Goal: Task Accomplishment & Management: Complete application form

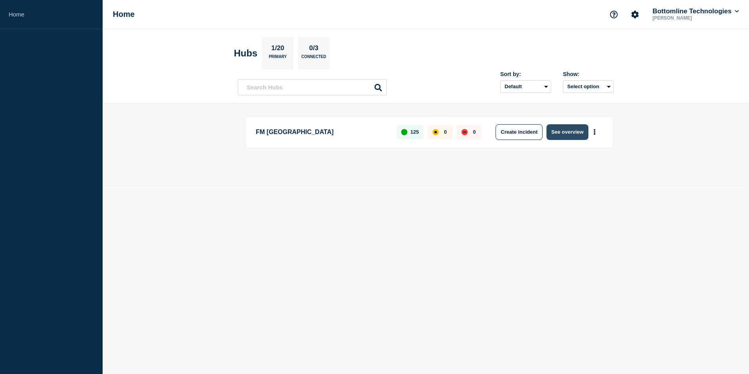
click at [568, 134] on button "See overview" at bounding box center [568, 132] width 42 height 16
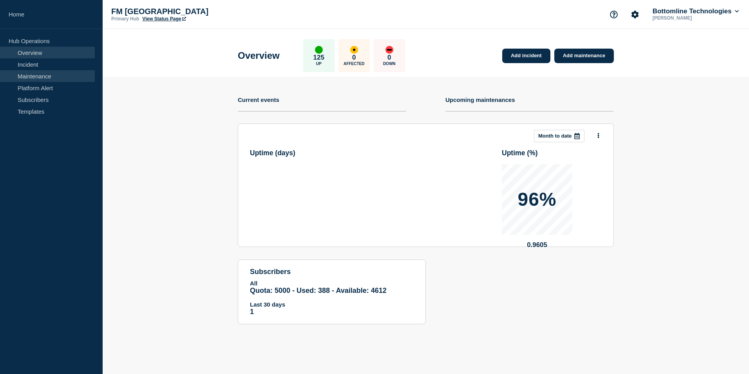
click at [48, 74] on link "Maintenance" at bounding box center [47, 76] width 95 height 12
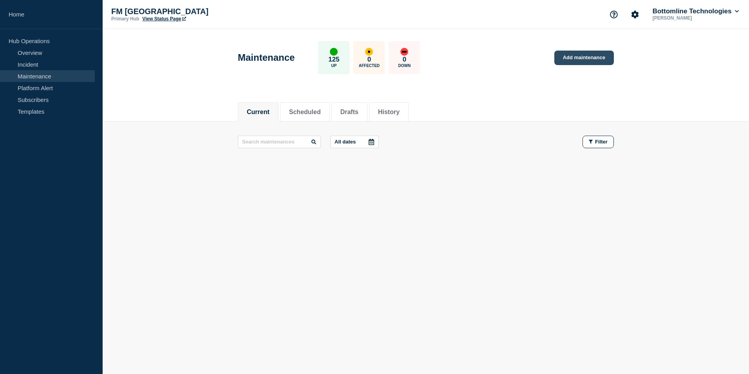
click at [579, 56] on link "Add maintenance" at bounding box center [584, 58] width 60 height 14
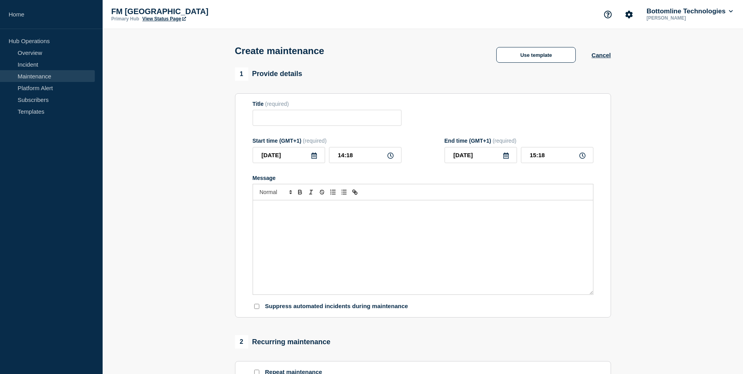
click at [364, 216] on div "Message" at bounding box center [423, 247] width 340 height 94
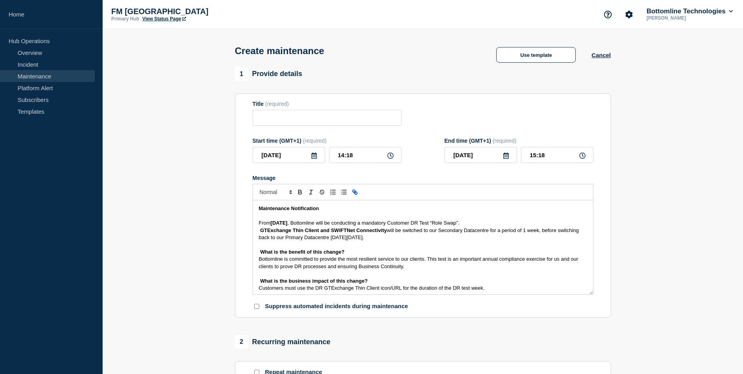
click at [256, 223] on div "Maintenance Notification From [DATE] , Bottomline will be conducting a mandator…" at bounding box center [423, 247] width 340 height 94
click at [253, 233] on div "Maintenance Notification From [DATE] , Bottomline will be conducting a mandator…" at bounding box center [423, 247] width 340 height 94
click at [254, 237] on div "Maintenance Notification From [DATE] , Bottomline will be conducting a mandator…" at bounding box center [423, 247] width 340 height 94
click at [255, 255] on div "Maintenance Notification From [DATE] , Bottomline will be conducting a mandator…" at bounding box center [423, 247] width 340 height 94
click at [255, 259] on div "Maintenance Notification From [DATE] , Bottomline will be conducting a mandator…" at bounding box center [423, 247] width 340 height 94
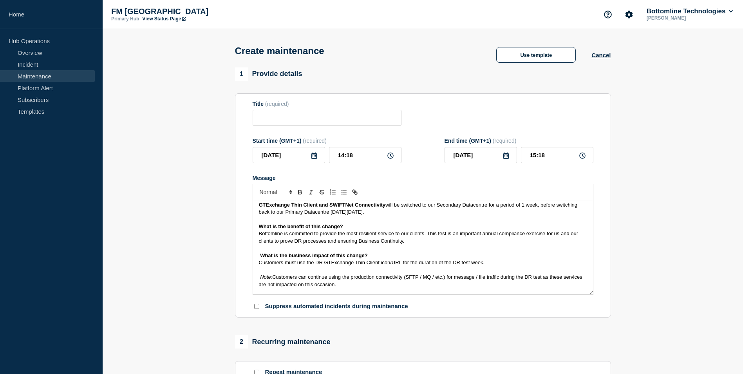
scroll to position [39, 0]
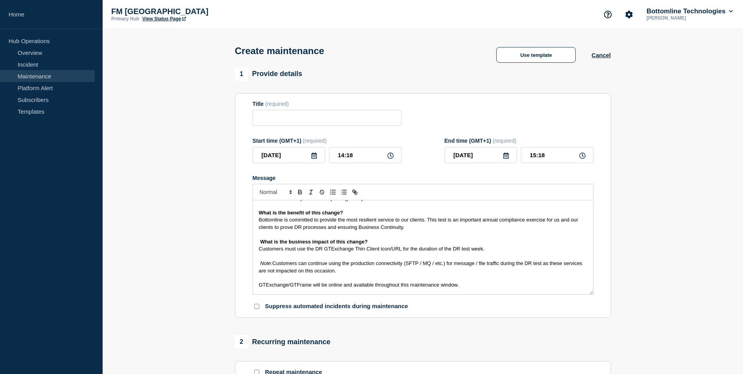
click at [255, 243] on div "Maintenance Notification From [DATE] , Bottomline will be conducting a mandator…" at bounding box center [423, 247] width 340 height 94
click at [255, 250] on div "Maintenance Notification From [DATE] , Bottomline will be conducting a mandator…" at bounding box center [423, 247] width 340 height 94
click at [254, 262] on div "Maintenance Notification From [DATE] , Bottomline will be conducting a mandator…" at bounding box center [423, 247] width 340 height 94
click at [253, 284] on div "Maintenance Notification From [DATE] , Bottomline will be conducting a mandator…" at bounding box center [423, 247] width 340 height 94
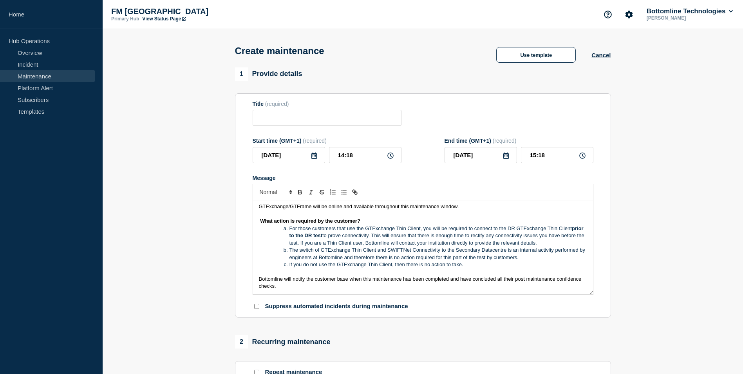
scroll to position [157, 0]
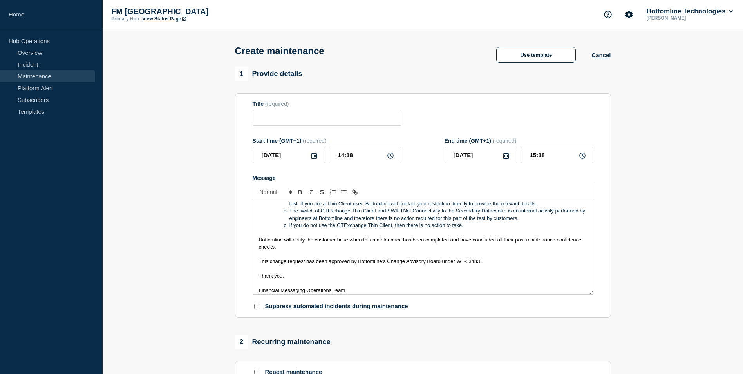
click at [256, 241] on div "Maintenance Notification From [DATE] , Bottomline will be conducting a mandator…" at bounding box center [423, 247] width 340 height 94
click at [256, 264] on div "Maintenance Notification From [DATE] , Bottomline will be conducting a mandator…" at bounding box center [423, 247] width 340 height 94
click at [257, 276] on div "Maintenance Notification From [DATE] , Bottomline will be conducting a mandator…" at bounding box center [423, 247] width 340 height 94
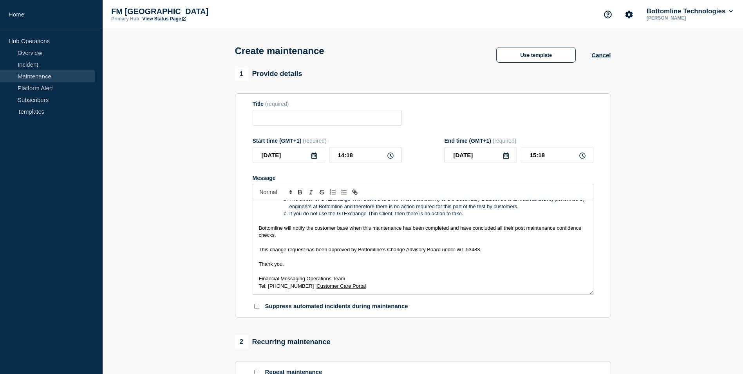
click at [253, 280] on div "Maintenance Notification From [DATE] , Bottomline will be conducting a mandator…" at bounding box center [423, 247] width 340 height 94
click at [254, 286] on div "Maintenance Notification From [DATE] , Bottomline will be conducting a mandator…" at bounding box center [423, 247] width 340 height 94
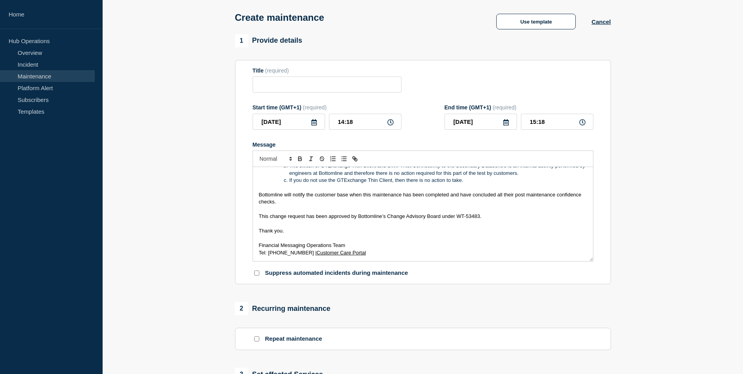
scroll to position [0, 0]
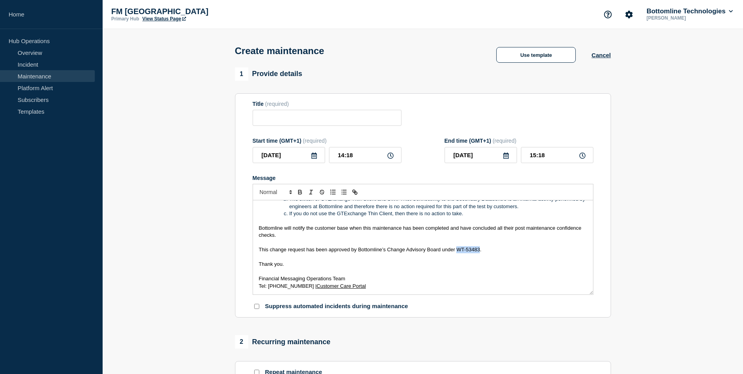
drag, startPoint x: 479, startPoint y: 251, endPoint x: 458, endPoint y: 252, distance: 20.8
click at [458, 252] on span "This change request has been approved by Bottomline’s Change Advisory Board und…" at bounding box center [370, 249] width 223 height 6
click at [369, 113] on input "Title" at bounding box center [327, 118] width 149 height 16
paste input "WT-57552"
click at [261, 117] on input "WT-57552" at bounding box center [327, 118] width 149 height 16
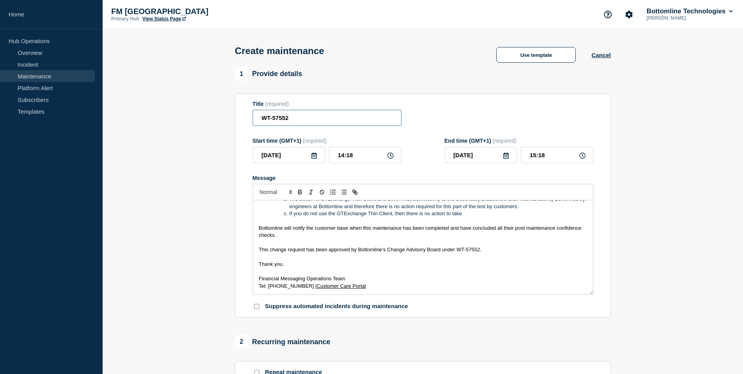
paste input "GTExchange Customer DR Test “Role Swap” - PROD - [DATE] -"
drag, startPoint x: 438, startPoint y: 119, endPoint x: 449, endPoint y: 119, distance: 10.2
click at [449, 119] on div "Title (required) GTExchange Customer DR Test “Role Swap” - PROD - [DATE] - WT-5…" at bounding box center [423, 113] width 341 height 25
click at [380, 114] on input "GTExchange Customer DR Test “Role Swap” - PROD - [DATE] - WT-57552" at bounding box center [327, 118] width 149 height 16
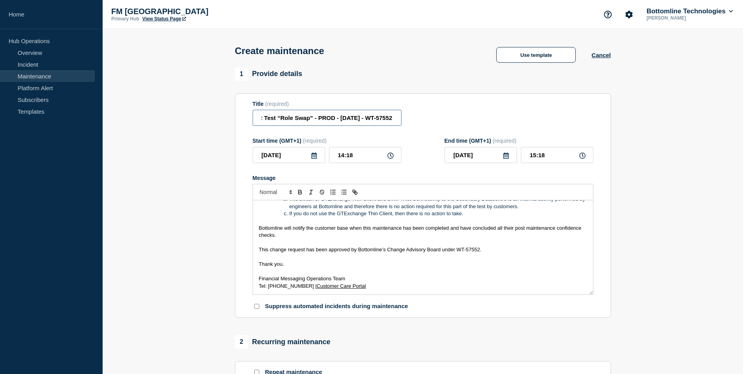
click at [367, 119] on input "GTExchange Customer DR Test “Role Swap” - PROD - [DATE] - WT-57552" at bounding box center [327, 118] width 149 height 16
click at [340, 119] on input "GTExchange Customer DR Test “Role Swap” - PROD - [DATE] - WT-57552" at bounding box center [327, 118] width 149 height 16
drag, startPoint x: 311, startPoint y: 118, endPoint x: 206, endPoint y: 112, distance: 105.1
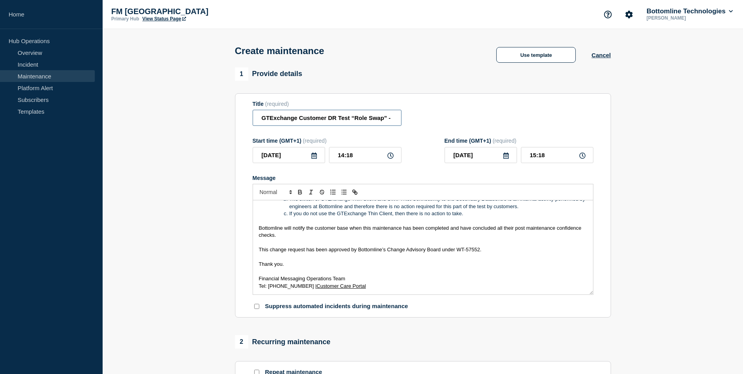
click at [206, 112] on section "1 Provide details Title (required) GTExchange Customer DR Test “Role Swap” - PR…" at bounding box center [423, 339] width 641 height 544
click at [295, 120] on input "GTExchange Customer DR Test “Role Swap” - PROD - [DATE] - WT-57552" at bounding box center [327, 118] width 149 height 16
click at [262, 117] on input "GTExchange Customer DR Test “Role Swap” - PROD - [DATE] - WT-57552" at bounding box center [327, 118] width 149 height 16
drag, startPoint x: 429, startPoint y: 119, endPoint x: 510, endPoint y: 121, distance: 81.1
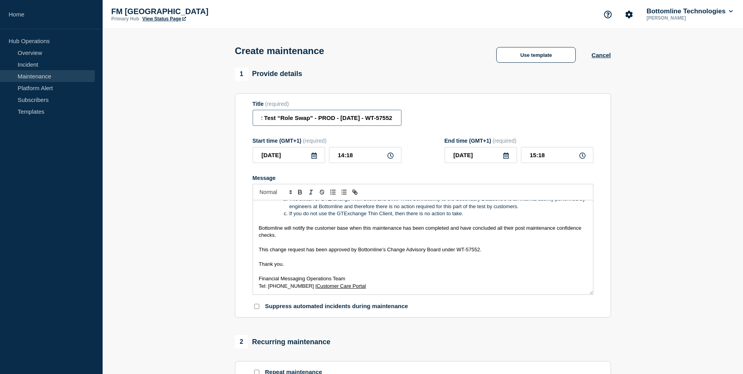
click at [510, 121] on div "Title (required) GTExchange Customer DR Test “Role Swap” - PROD - [DATE] - WT-5…" at bounding box center [423, 113] width 341 height 25
type input "GTExchange Customer DR Test “Role Swap” - PROD - [DATE] - WT-57552"
click at [316, 159] on icon at bounding box center [314, 155] width 6 height 6
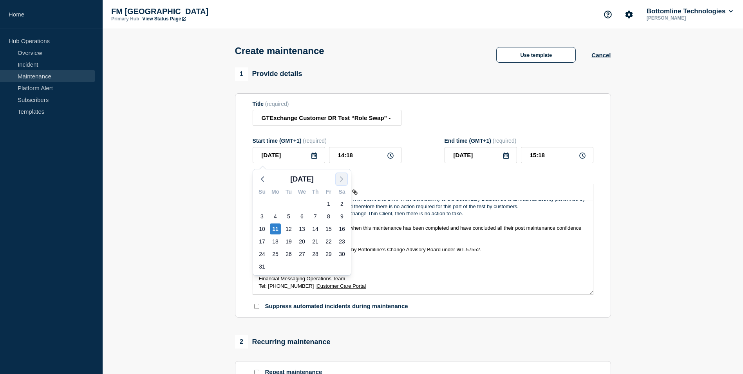
click at [347, 179] on button "button" at bounding box center [341, 179] width 11 height 12
click at [262, 180] on polyline "button" at bounding box center [262, 179] width 2 height 5
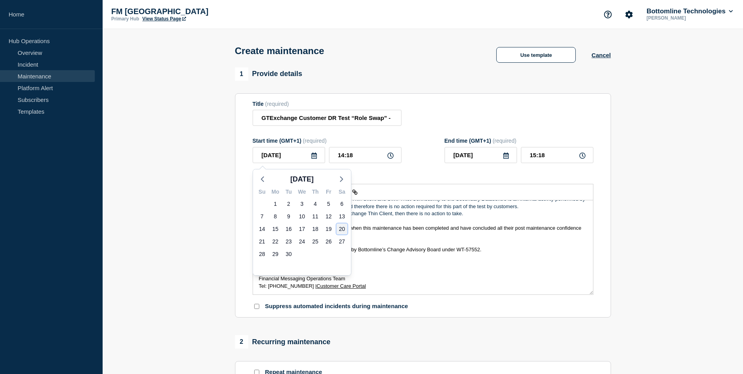
click at [344, 230] on div "20" at bounding box center [342, 228] width 11 height 11
type input "[DATE]"
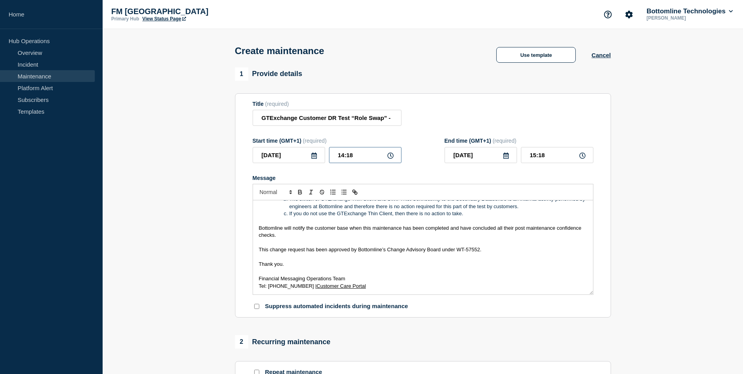
click at [339, 156] on input "14:18" at bounding box center [365, 155] width 72 height 16
type input "17:18"
type input "18:18"
type input "17:08"
type input "18:08"
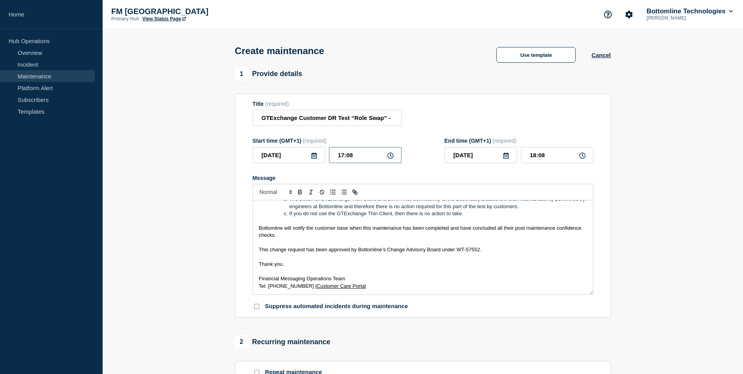
type input "17:00"
type input "18:00"
drag, startPoint x: 358, startPoint y: 119, endPoint x: 522, endPoint y: 120, distance: 163.8
click at [522, 120] on div "Title (required) GTExchange Customer DR Test “Role Swap” - PROD - [DATE] - WT-5…" at bounding box center [423, 113] width 341 height 25
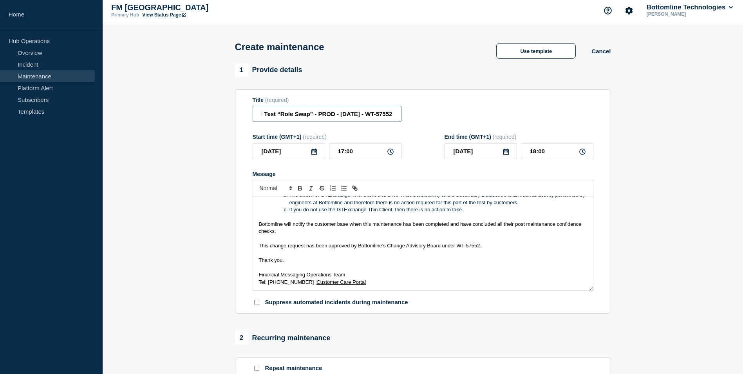
scroll to position [0, 0]
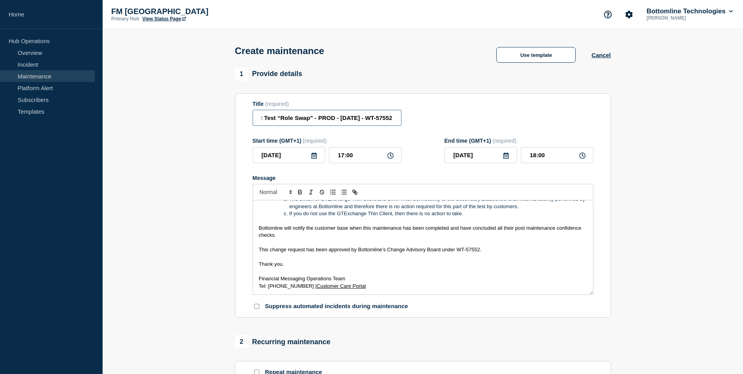
click at [326, 121] on input "GTExchange Customer DR Test “Role Swap” - PROD - [DATE] - WT-57552" at bounding box center [327, 118] width 149 height 16
drag, startPoint x: 336, startPoint y: 120, endPoint x: 171, endPoint y: 116, distance: 164.6
click at [171, 116] on section "1 Provide details Title (required) GTExchange Customer DR Test “Role Swap” - PR…" at bounding box center [423, 339] width 641 height 544
click at [261, 116] on input "GTExchange Customer DR Test “Role Swap” - PROD - [DATE] - WT-57552" at bounding box center [327, 118] width 149 height 16
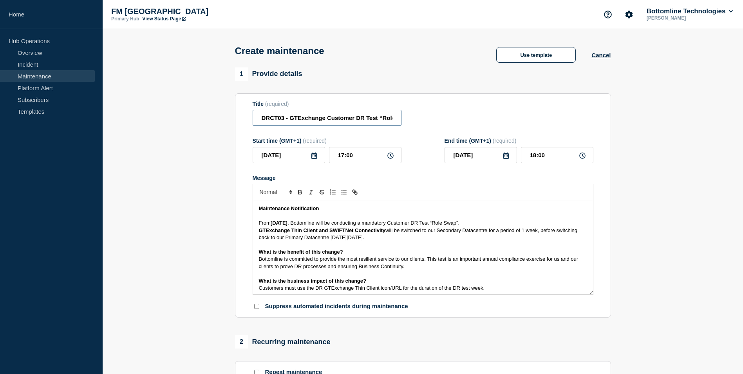
type input "DRCT03 - GTExchange Customer DR Test “Role Swap” - PROD - [DATE] - WT-57552"
click at [288, 223] on strong "[DATE]" at bounding box center [279, 223] width 17 height 6
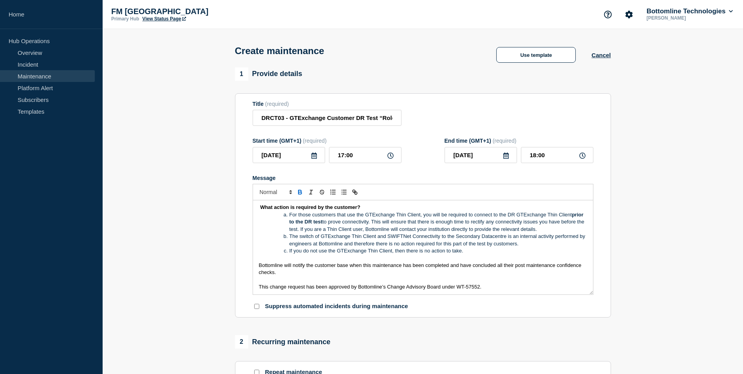
scroll to position [118, 0]
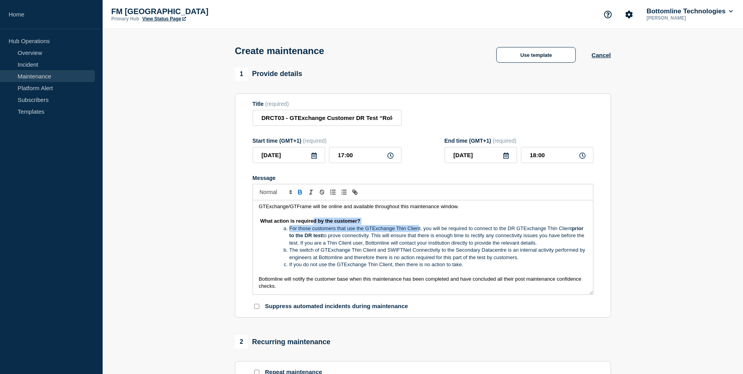
drag, startPoint x: 328, startPoint y: 228, endPoint x: 501, endPoint y: 239, distance: 174.3
click at [459, 235] on div "Maintenance Notification From [DATE] , Bottomline will be conducting a mandator…" at bounding box center [423, 247] width 340 height 94
click at [502, 241] on li "For those customers that use the GTExchange Thin Client, you will be required t…" at bounding box center [426, 236] width 321 height 22
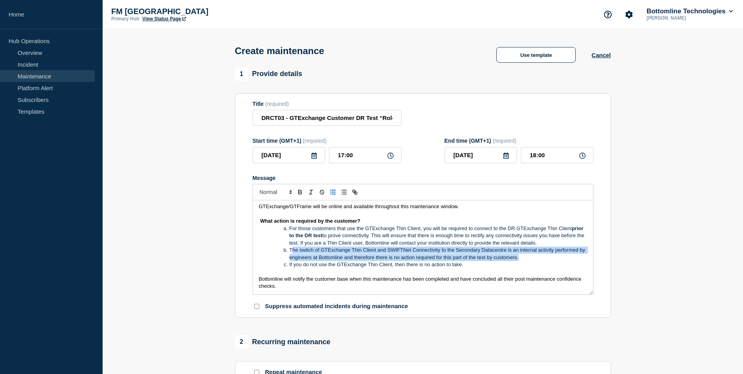
drag, startPoint x: 342, startPoint y: 250, endPoint x: 551, endPoint y: 260, distance: 209.0
click at [551, 260] on li "The switch of GTExchange Thin Client and SWIFTNet Connectivity to the Secondary…" at bounding box center [426, 253] width 321 height 14
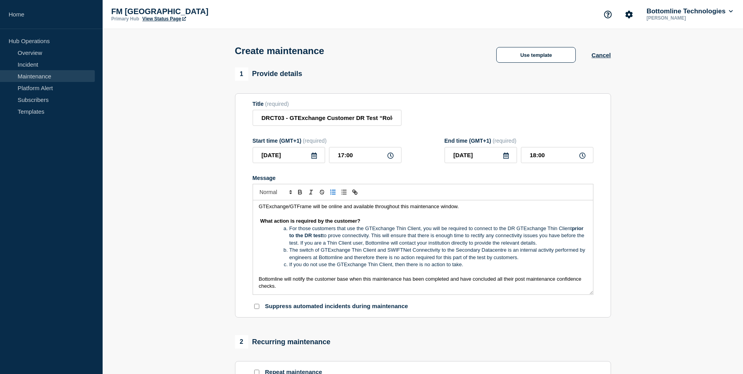
click at [399, 263] on li "If you do not use the GTExchange Thin Client, then there is no action to take." at bounding box center [426, 264] width 321 height 7
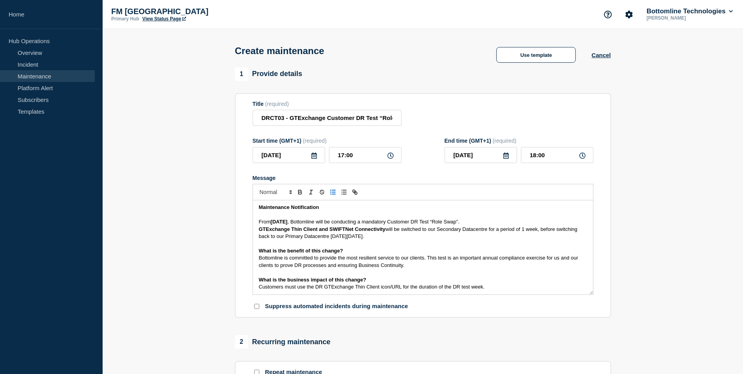
scroll to position [0, 0]
click at [364, 238] on span "will be switched to our Secondary Datacentre for a period of 1 week, before swi…" at bounding box center [419, 233] width 320 height 13
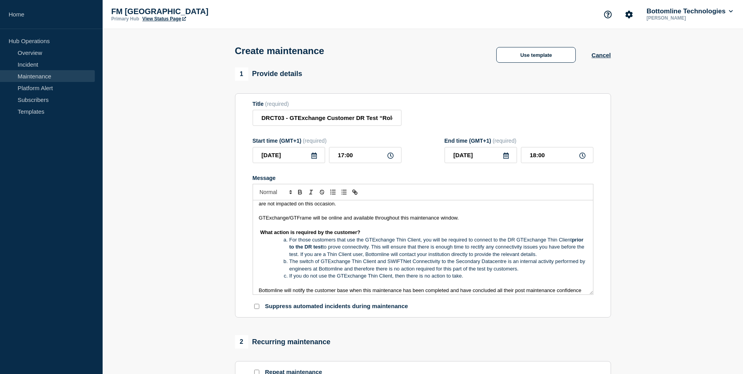
scroll to position [118, 0]
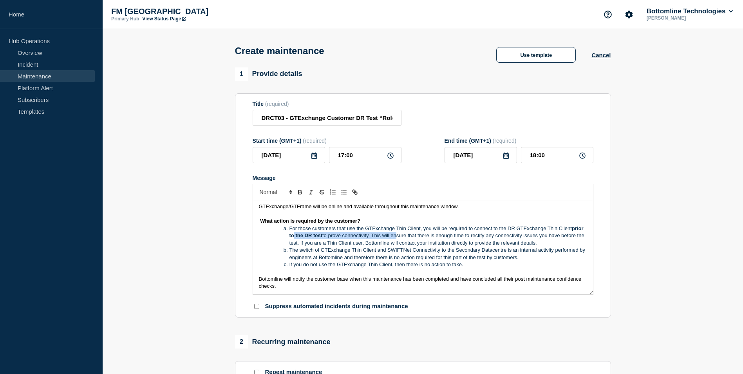
drag, startPoint x: 332, startPoint y: 237, endPoint x: 407, endPoint y: 238, distance: 74.8
click at [407, 238] on li "For those customers that use the GTExchange Thin Client, you will be required t…" at bounding box center [426, 236] width 321 height 22
drag, startPoint x: 558, startPoint y: 246, endPoint x: 389, endPoint y: 243, distance: 168.5
click at [389, 243] on li "For those customers that use the GTExchange Thin Client, you will be required t…" at bounding box center [426, 236] width 321 height 22
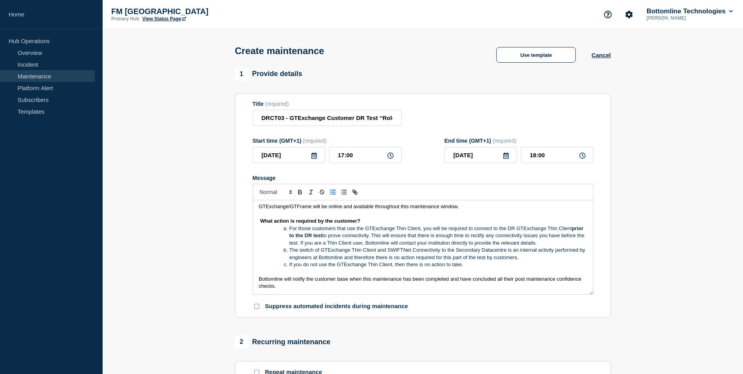
drag, startPoint x: 389, startPoint y: 244, endPoint x: 561, endPoint y: 242, distance: 171.2
click at [561, 242] on li "For those customers that use the GTExchange Thin Client, you will be required t…" at bounding box center [426, 236] width 321 height 22
click at [566, 246] on li "For those customers that use the GTExchange Thin Client, you will be required t…" at bounding box center [426, 236] width 321 height 22
drag, startPoint x: 559, startPoint y: 243, endPoint x: 391, endPoint y: 246, distance: 168.5
click at [391, 246] on li "For those customers that use the GTExchange Thin Client, you will be required t…" at bounding box center [426, 236] width 321 height 22
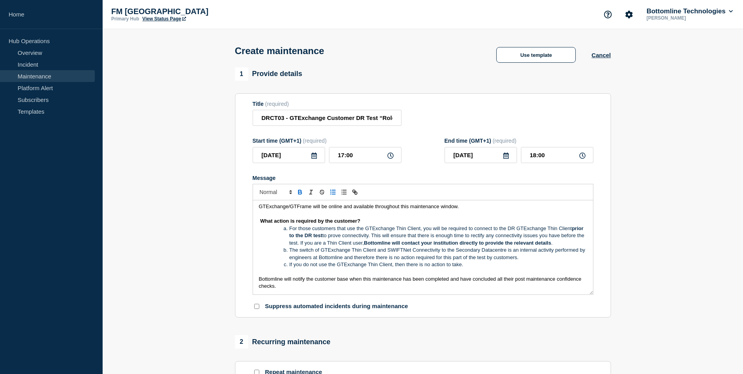
click at [442, 257] on li "The switch of GTExchange Thin Client and SWIFTNet Connectivity to the Secondary…" at bounding box center [426, 253] width 321 height 14
click at [494, 243] on strong "Bottomline will contact your institution directly to provide the relevant detai…" at bounding box center [457, 243] width 187 height 6
click at [469, 252] on li "The switch of GTExchange Thin Client and SWIFTNet Connectivity to the Secondary…" at bounding box center [426, 253] width 321 height 14
drag, startPoint x: 576, startPoint y: 243, endPoint x: 577, endPoint y: 262, distance: 19.3
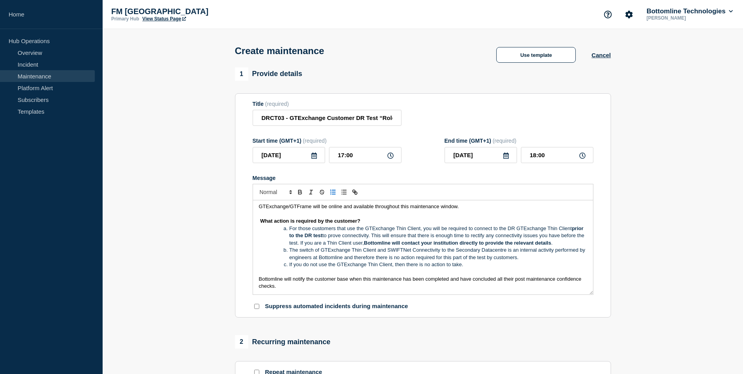
click at [551, 244] on strong "Bottomline will contact your institution directly to provide the relevant detai…" at bounding box center [457, 243] width 187 height 6
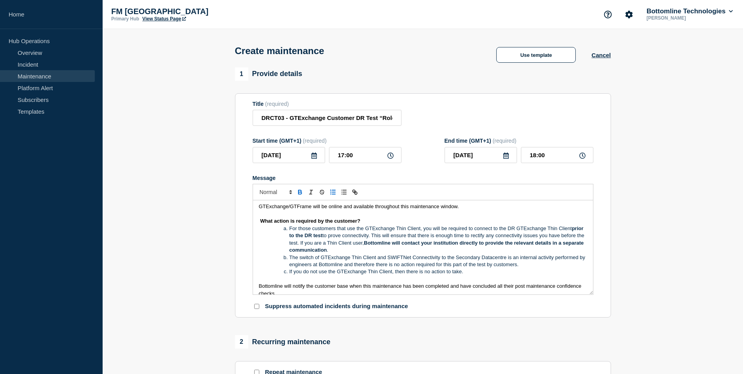
click at [378, 252] on li "For those customers that use the GTExchange Thin Client, you will be required t…" at bounding box center [426, 239] width 321 height 29
click at [470, 244] on strong "Bottomline will contact your institution directly to provide the relevant detai…" at bounding box center [438, 246] width 296 height 13
click at [465, 244] on strong "Bottomline will contact you directly to provide the relevant details in a separ…" at bounding box center [424, 246] width 268 height 13
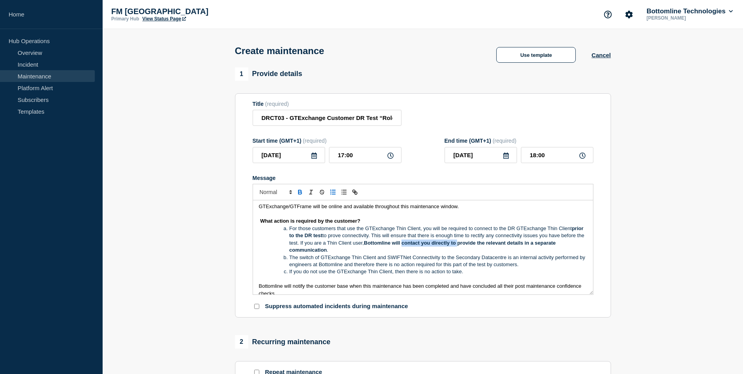
drag, startPoint x: 483, startPoint y: 245, endPoint x: 429, endPoint y: 244, distance: 54.5
click at [429, 244] on strong "Bottomline will contact you directly to provide the relevant details in a separ…" at bounding box center [424, 246] width 268 height 13
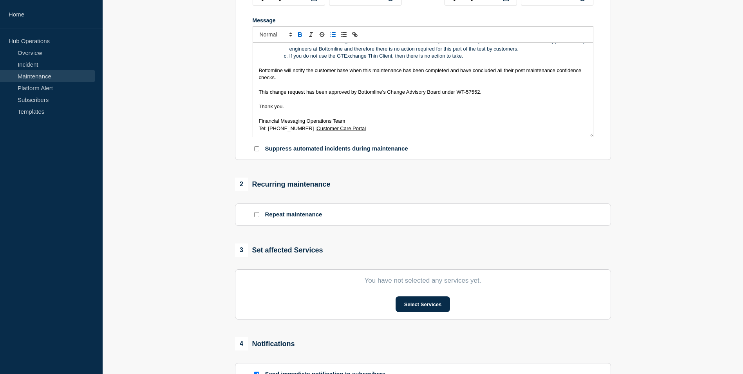
scroll to position [235, 0]
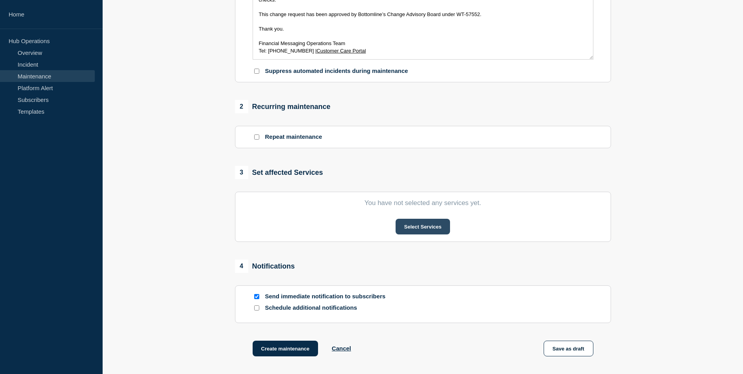
click at [432, 228] on button "Select Services" at bounding box center [423, 227] width 54 height 16
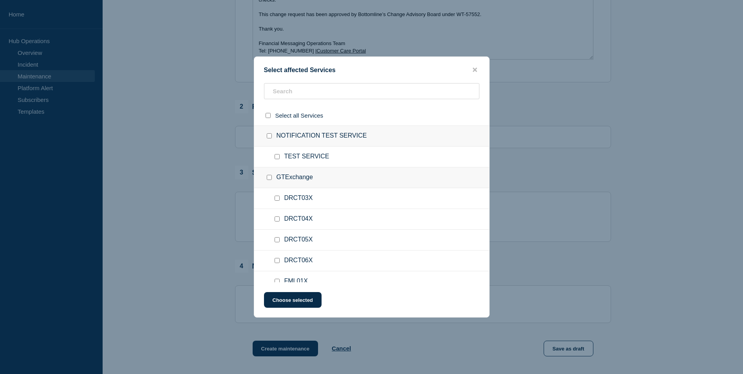
click at [278, 199] on input "DRCT03X checkbox" at bounding box center [277, 197] width 5 height 5
checkbox input "true"
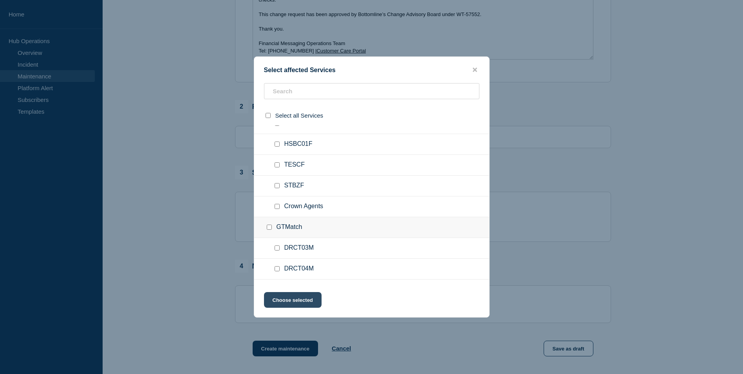
click at [300, 303] on button "Choose selected" at bounding box center [293, 300] width 58 height 16
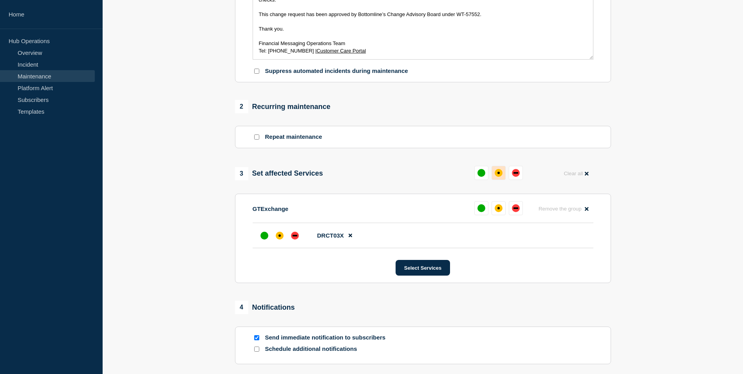
click at [500, 174] on div "affected" at bounding box center [499, 173] width 8 height 8
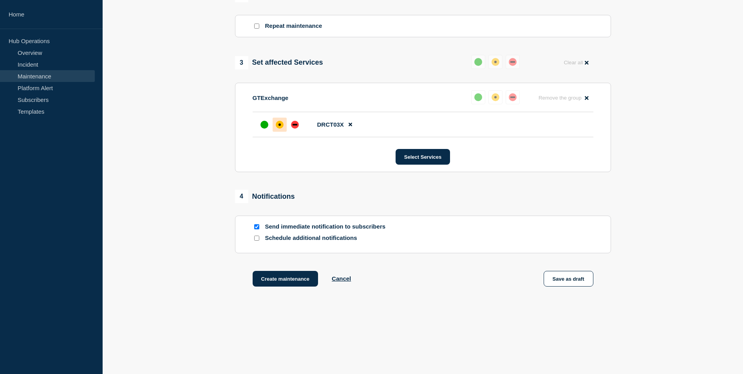
scroll to position [351, 0]
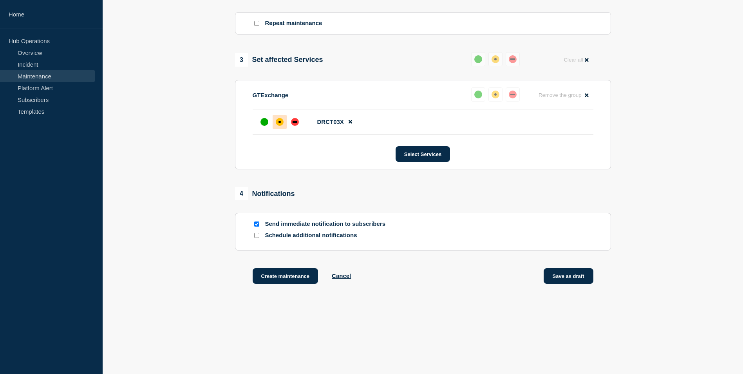
click at [577, 277] on button "Save as draft" at bounding box center [569, 276] width 50 height 16
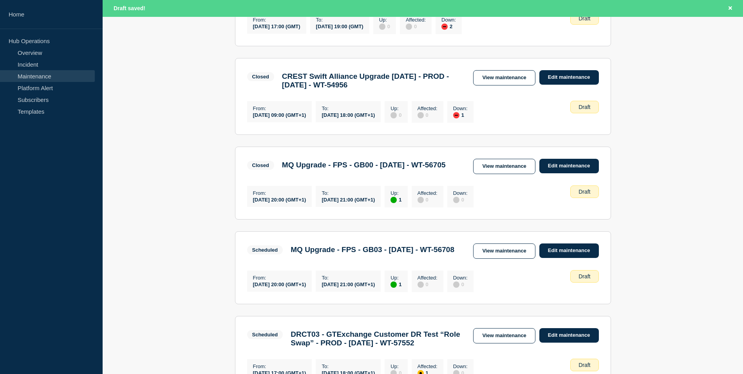
scroll to position [627, 0]
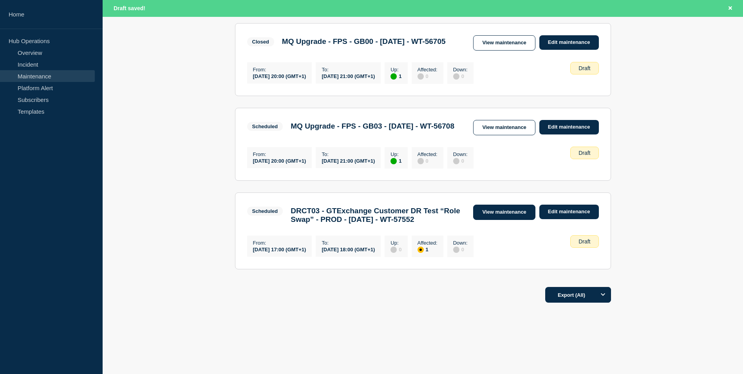
click at [496, 214] on link "View maintenance" at bounding box center [504, 211] width 62 height 15
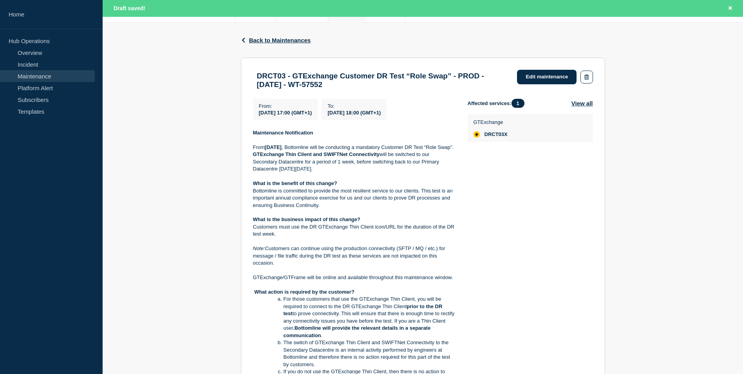
scroll to position [118, 0]
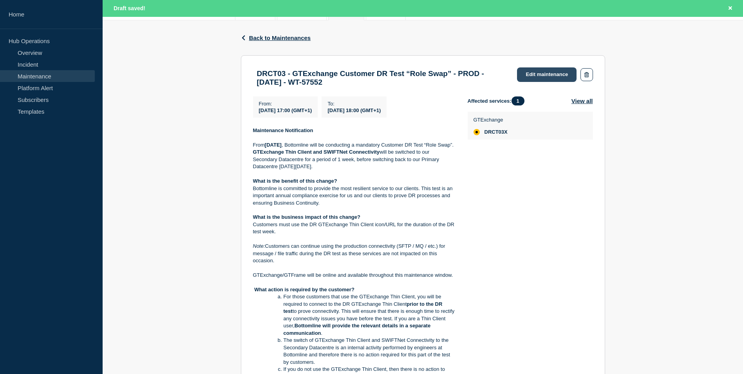
click at [541, 73] on link "Edit maintenance" at bounding box center [547, 74] width 60 height 14
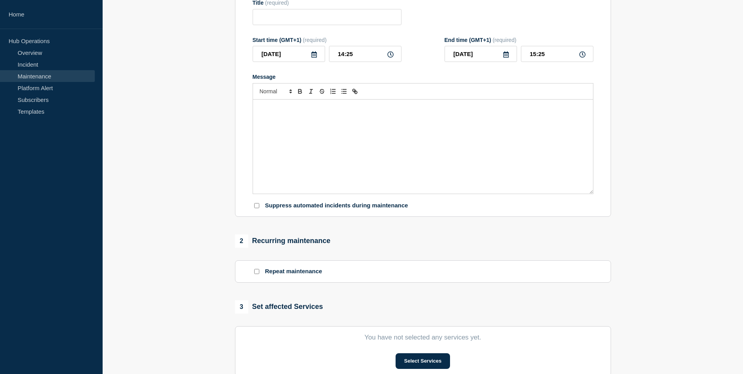
type input "DRCT03 - GTExchange Customer DR Test “Role Swap” - PROD - [DATE] - WT-57552"
type input "[DATE]"
type input "17:00"
type input "[DATE]"
type input "18:00"
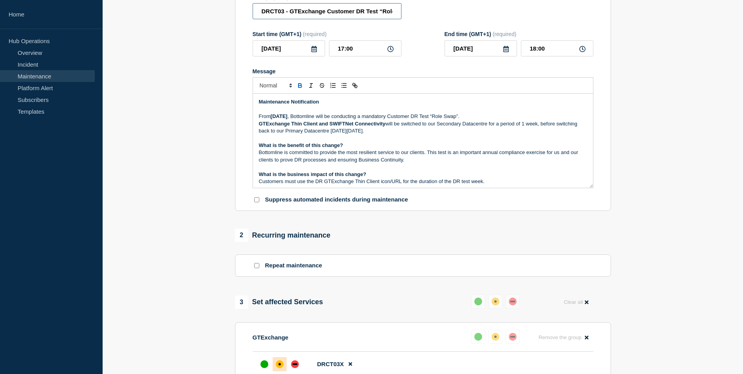
drag, startPoint x: 290, startPoint y: 27, endPoint x: 222, endPoint y: 26, distance: 68.6
click at [222, 26] on section "1 Provide details Title (required) DRCT03 - GTExchange Customer DR Test “Role S…" at bounding box center [423, 253] width 641 height 585
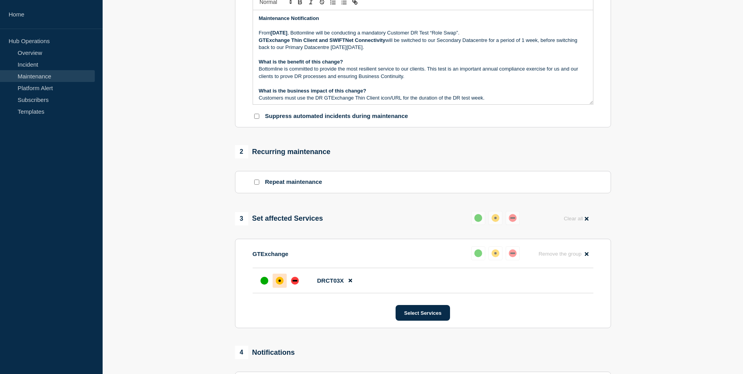
scroll to position [300, 0]
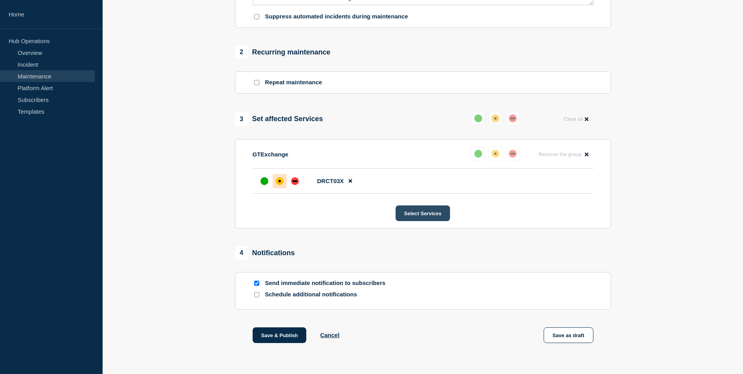
type input "GTExchange Customer DR Test “Role Swap” - PROD - [DATE] - WT-57552"
click at [437, 213] on button "Select Services" at bounding box center [423, 213] width 54 height 16
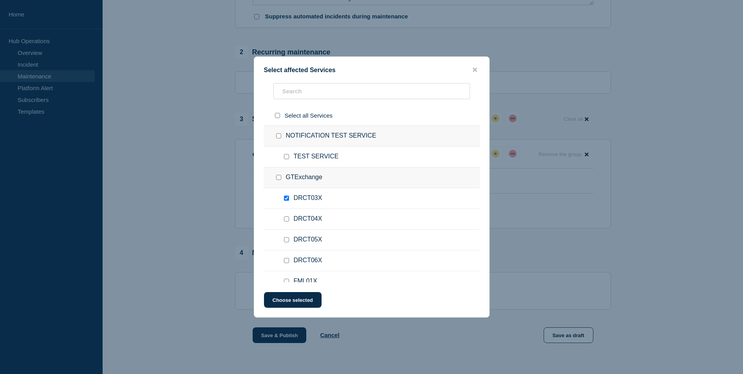
click at [286, 217] on input "DRCT04X checkbox" at bounding box center [286, 218] width 5 height 5
checkbox input "true"
click at [297, 297] on button "Choose selected" at bounding box center [293, 300] width 58 height 16
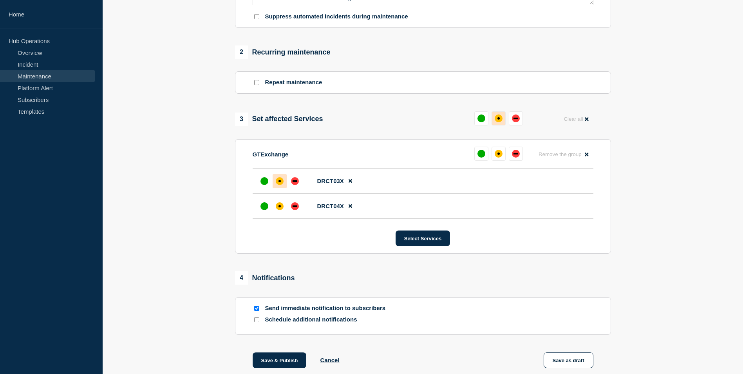
click at [499, 119] on div "affected" at bounding box center [499, 118] width 2 height 2
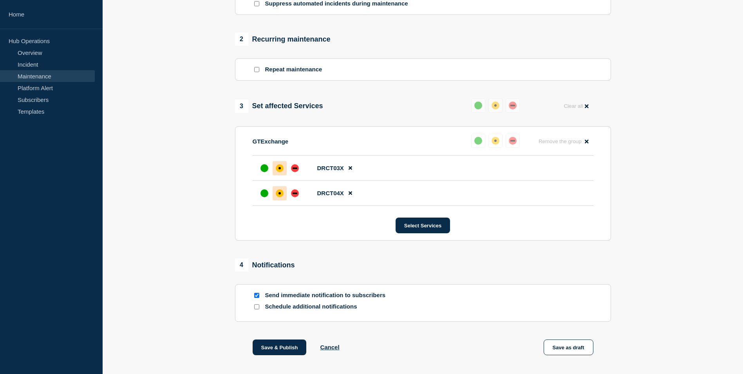
scroll to position [349, 0]
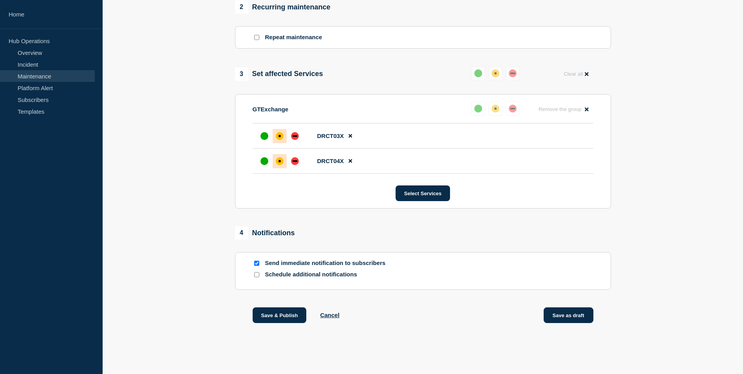
click at [581, 314] on button "Save as draft" at bounding box center [569, 315] width 50 height 16
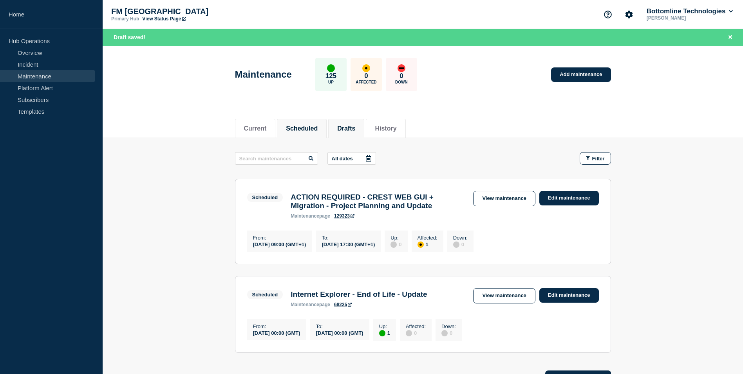
click at [355, 127] on button "Drafts" at bounding box center [346, 128] width 18 height 7
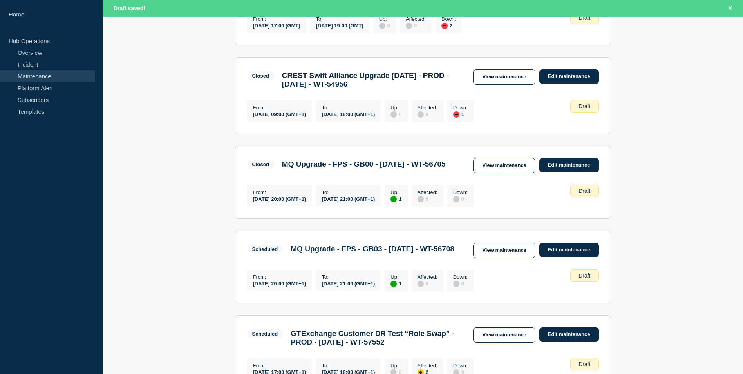
scroll to position [636, 0]
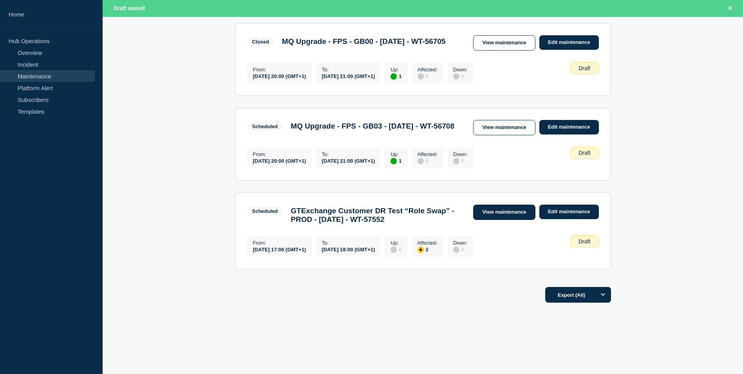
click at [515, 206] on link "View maintenance" at bounding box center [504, 211] width 62 height 15
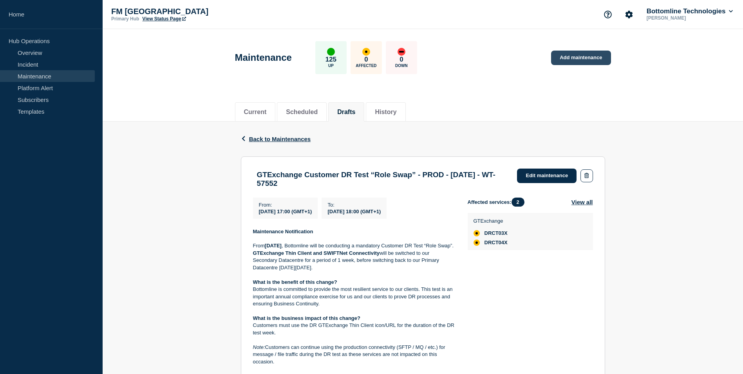
click at [579, 55] on link "Add maintenance" at bounding box center [581, 58] width 60 height 14
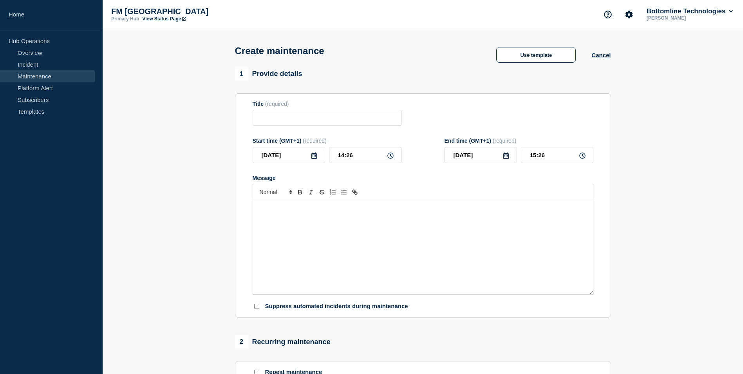
click at [358, 246] on div "Message" at bounding box center [423, 247] width 340 height 94
paste div "Message"
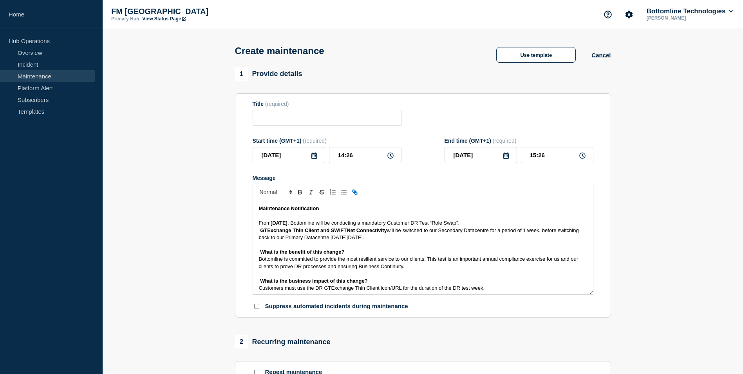
click at [255, 224] on div "Maintenance Notification From [DATE] , Bottomline will be conducting a mandator…" at bounding box center [423, 247] width 340 height 94
click at [254, 230] on div "Maintenance Notification From [DATE] , Bottomline will be conducting a mandator…" at bounding box center [423, 247] width 340 height 94
click at [255, 250] on div "Maintenance Notification From [DATE] , Bottomline will be conducting a mandator…" at bounding box center [423, 247] width 340 height 94
click at [255, 254] on div "Maintenance Notification From [DATE] , Bottomline will be conducting a mandator…" at bounding box center [423, 247] width 340 height 94
click at [255, 262] on div "Maintenance Notification From [DATE] , Bottomline will be conducting a mandator…" at bounding box center [423, 247] width 340 height 94
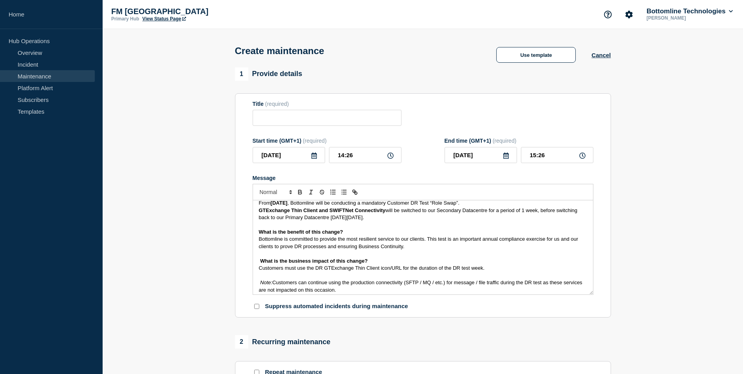
scroll to position [39, 0]
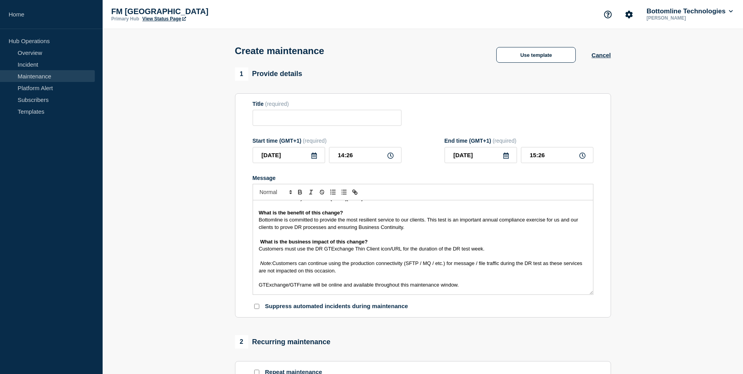
click at [253, 242] on div "Maintenance Notification From [DATE] , Bottomline will be conducting a mandator…" at bounding box center [423, 247] width 340 height 94
click at [256, 249] on div "Maintenance Notification From [DATE] , Bottomline will be conducting a mandator…" at bounding box center [423, 247] width 340 height 94
click at [255, 265] on div "Maintenance Notification From [DATE] , Bottomline will be conducting a mandator…" at bounding box center [423, 247] width 340 height 94
click at [255, 272] on div "Maintenance Notification From [DATE] , Bottomline will be conducting a mandator…" at bounding box center [423, 247] width 340 height 94
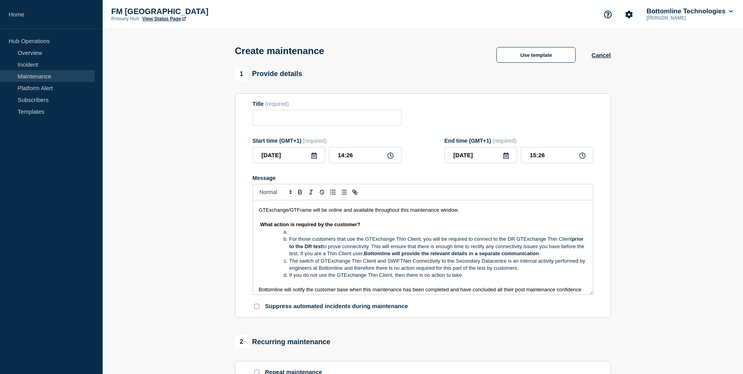
scroll to position [118, 0]
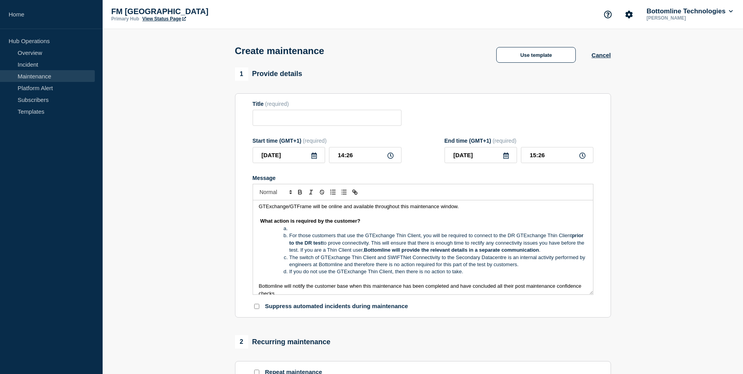
click at [254, 206] on div "Maintenance Notification From [DATE] , Bottomline will be conducting a mandator…" at bounding box center [423, 247] width 340 height 94
click at [256, 221] on div "Maintenance Notification From [DATE] , Bottomline will be conducting a mandator…" at bounding box center [423, 247] width 340 height 94
click at [254, 287] on div "Maintenance Notification From [DATE] , Bottomline will be conducting a mandator…" at bounding box center [423, 247] width 340 height 94
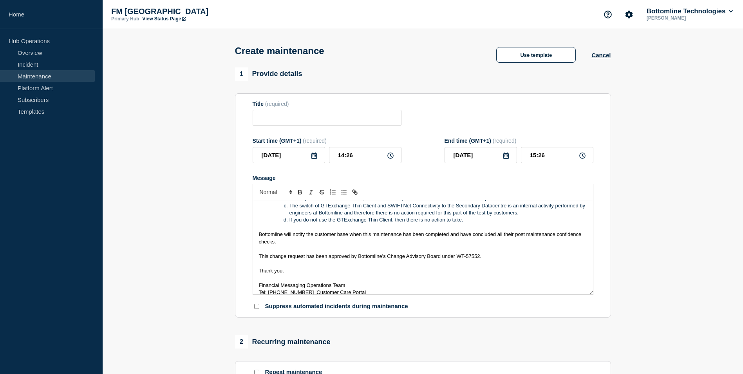
scroll to position [176, 0]
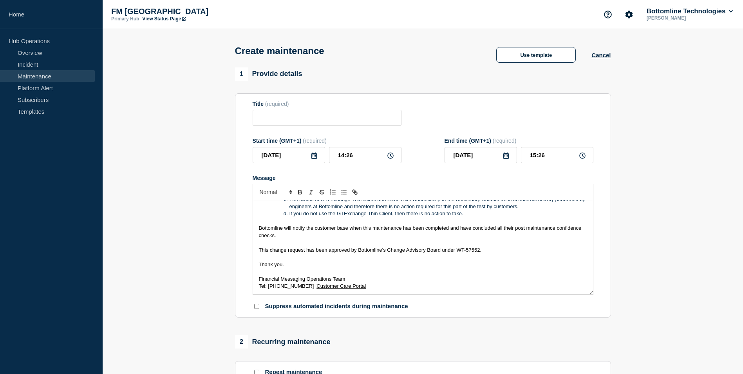
click at [255, 251] on div "Maintenance Notification From [DATE] , Bottomline will be conducting a mandator…" at bounding box center [423, 247] width 340 height 94
click at [256, 267] on div "Maintenance Notification From [DATE] , Bottomline will be conducting a mandator…" at bounding box center [423, 247] width 340 height 94
click at [256, 281] on div "Maintenance Notification From [DATE] , Bottomline will be conducting a mandator…" at bounding box center [423, 247] width 340 height 94
click at [256, 290] on div "Maintenance Notification From [DATE] , Bottomline will be conducting a mandator…" at bounding box center [423, 247] width 340 height 94
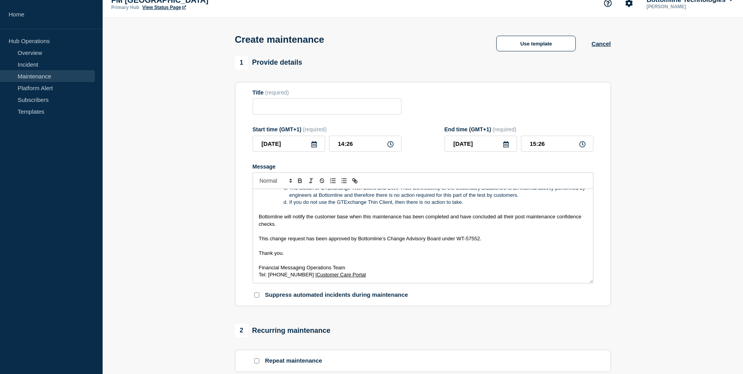
scroll to position [0, 0]
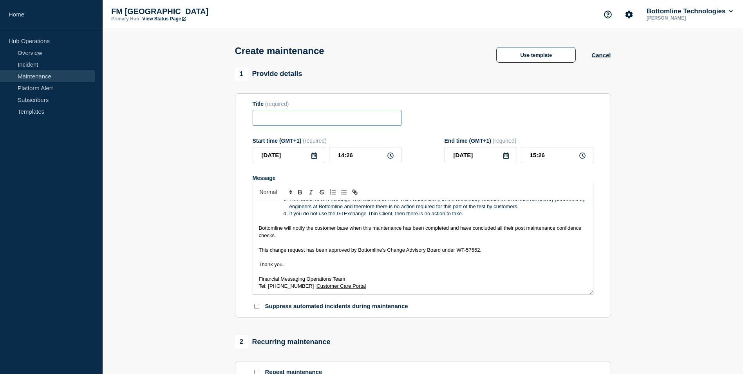
click at [319, 122] on input "Title" at bounding box center [327, 118] width 149 height 16
paste input "GTExchange Customer DR Test “Role Swap” - PROD - [DATE] - WT-57552 - Draft Upda…"
drag, startPoint x: 347, startPoint y: 119, endPoint x: 168, endPoint y: 119, distance: 178.3
click at [168, 119] on section "1 Provide details Title (required) GTExchange Customer DR Test “Role Swap” - PR…" at bounding box center [423, 339] width 641 height 544
click at [283, 119] on input "GTExchange Customer DR Test “Role Swap” - PROD - [DATE] - WT-57552 - Draft Upda…" at bounding box center [327, 118] width 149 height 16
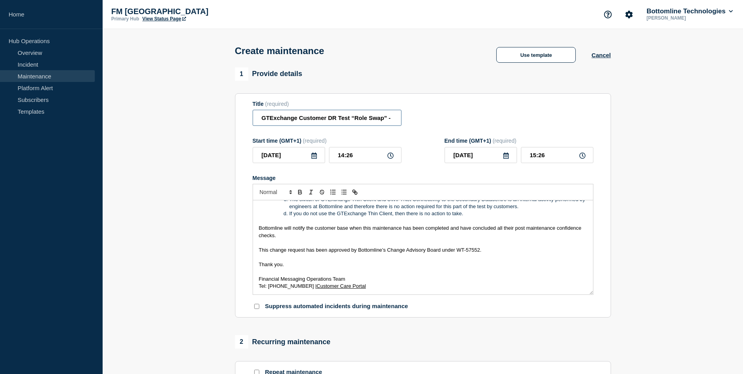
click at [266, 119] on input "GTExchange Customer DR Test “Role Swap” - PROD - [DATE] - WT-57552 - Draft Upda…" at bounding box center [327, 118] width 149 height 16
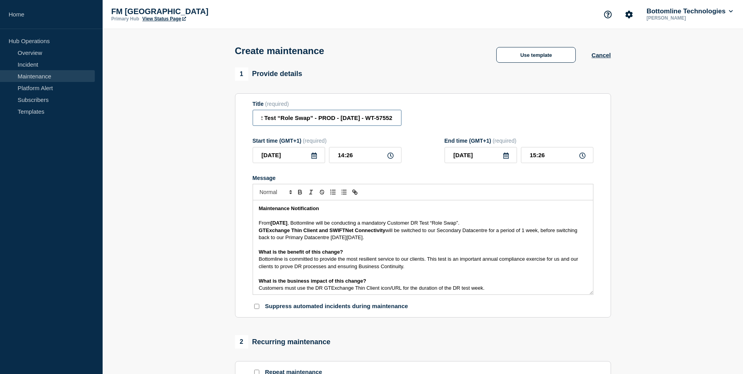
type input "TExchange Customer DR Test “Role Swap” - PROD - [DATE] - WT-57552"
click at [313, 157] on icon at bounding box center [314, 155] width 6 height 6
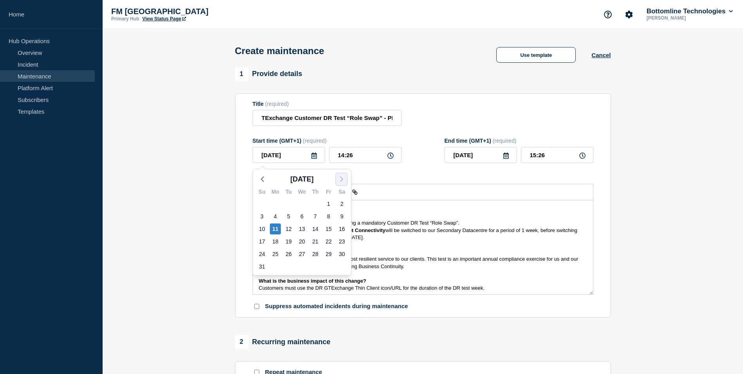
click at [342, 183] on icon "button" at bounding box center [341, 178] width 9 height 9
click at [259, 177] on icon "button" at bounding box center [262, 178] width 9 height 9
click at [340, 233] on div "20" at bounding box center [342, 228] width 11 height 11
type input "[DATE]"
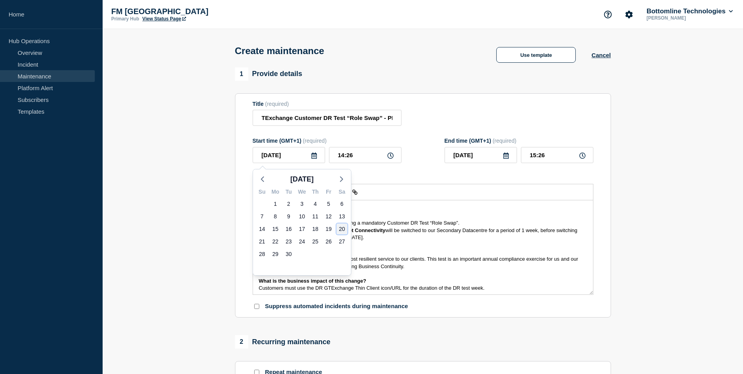
type input "[DATE]"
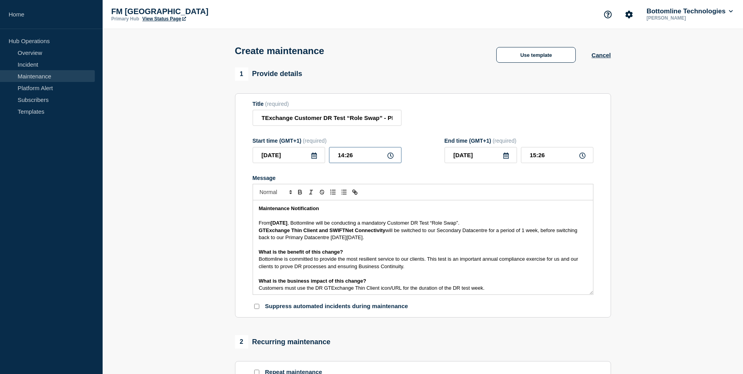
click at [340, 157] on input "14:26" at bounding box center [365, 155] width 72 height 16
type input "17:26"
type input "18:26"
type input "17:06"
type input "18:06"
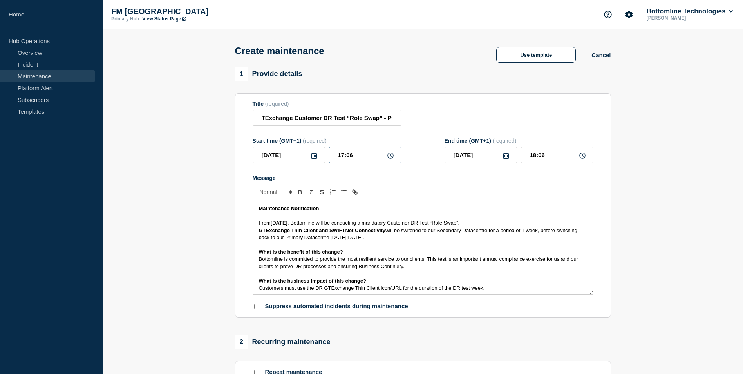
type input "17:00"
type input "18:00"
click at [671, 170] on section "1 Provide details Title (required) TExchange Customer DR Test “Role Swap” - PRO…" at bounding box center [423, 339] width 641 height 544
click at [320, 232] on strong "GTExchange Thin Client and SWIFTNet Connectivity" at bounding box center [322, 230] width 127 height 6
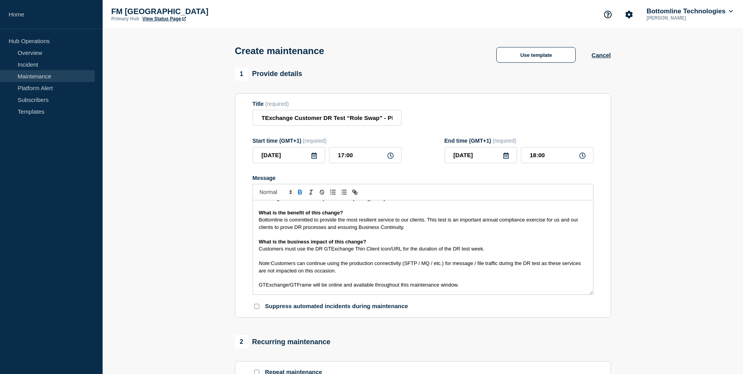
scroll to position [118, 0]
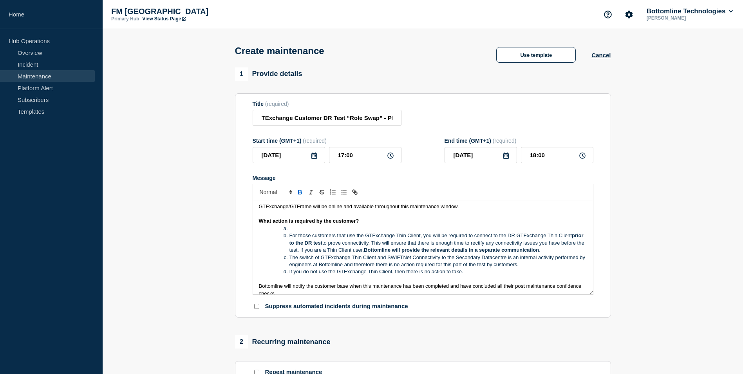
click at [385, 228] on li "Message" at bounding box center [426, 228] width 321 height 7
click at [376, 257] on li "The switch of GTExchange Thin Client and SWIFTNet Connectivity to the Secondary…" at bounding box center [426, 261] width 321 height 14
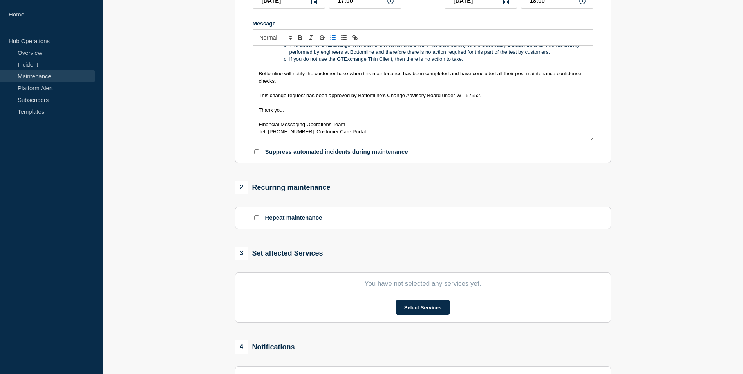
scroll to position [157, 0]
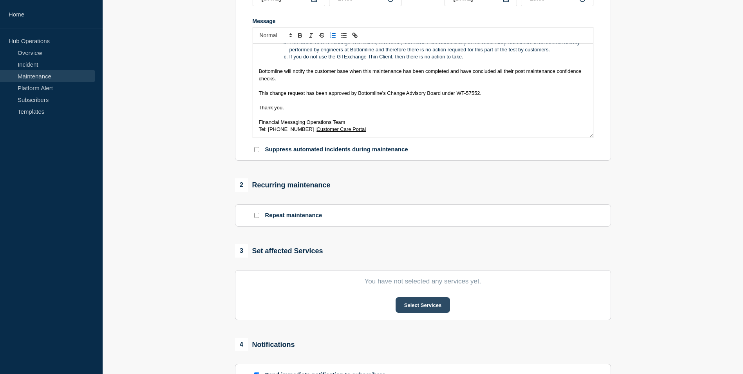
click at [438, 311] on button "Select Services" at bounding box center [423, 305] width 54 height 16
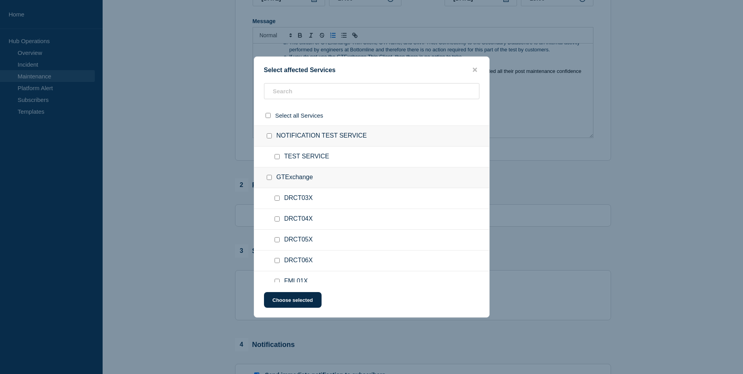
click at [278, 239] on input "DRCT05X checkbox" at bounding box center [277, 239] width 5 height 5
checkbox input "true"
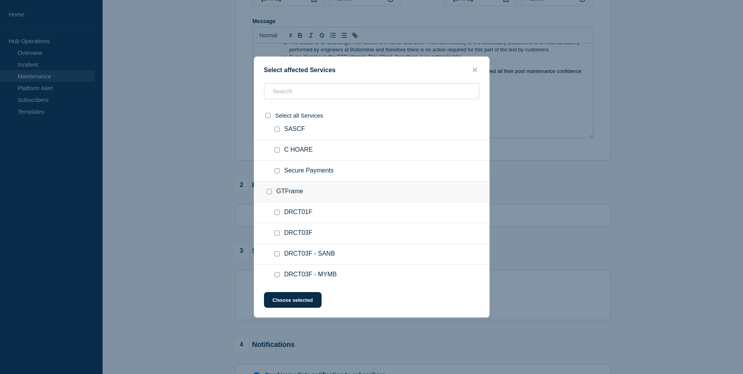
scroll to position [940, 0]
click at [275, 277] on input "DRCT05F checkbox" at bounding box center [277, 275] width 5 height 5
checkbox input "true"
click at [302, 295] on button "Choose selected" at bounding box center [293, 300] width 58 height 16
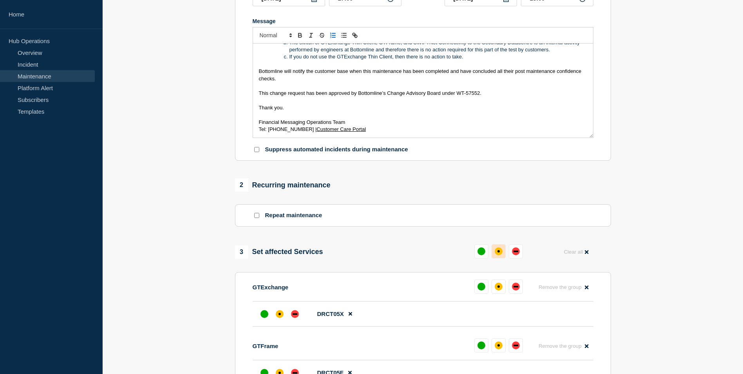
click at [499, 252] on div "affected" at bounding box center [499, 251] width 2 height 2
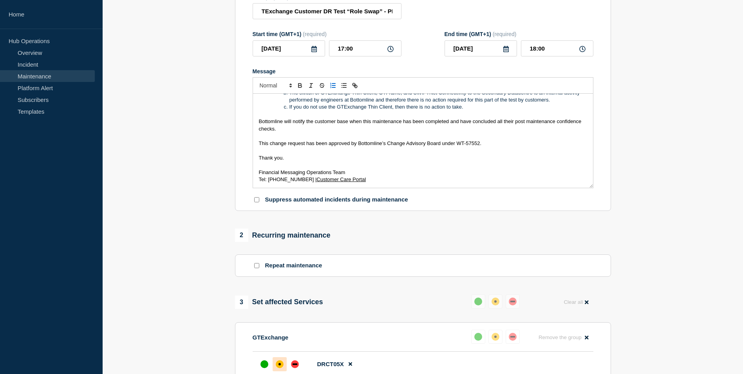
scroll to position [0, 0]
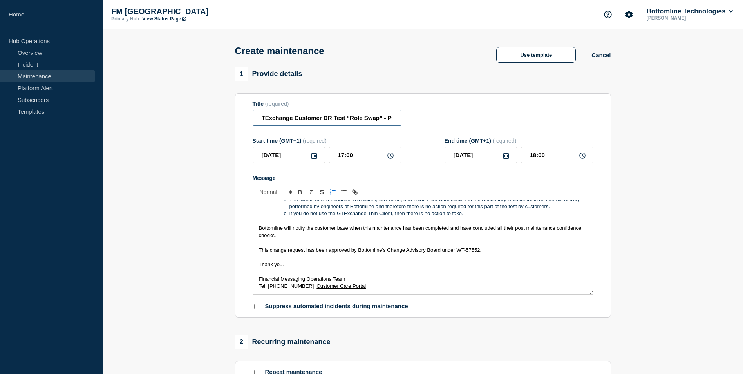
drag, startPoint x: 339, startPoint y: 118, endPoint x: 188, endPoint y: 118, distance: 150.4
click at [331, 119] on input "TExchange Customer DR Test “Role Swap” - PROD - [DATE] - WT-57552" at bounding box center [327, 118] width 149 height 16
click at [261, 119] on input "TExchange Customer DR Test “Role Swap” - PROD - [DATE] - WT-57552" at bounding box center [327, 118] width 149 height 16
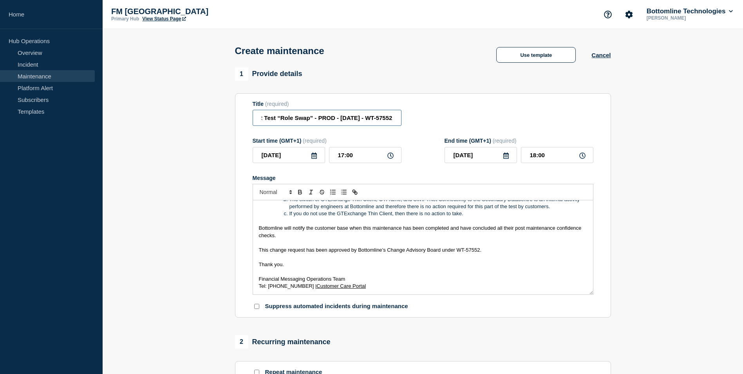
type input "GTExchange Customer DR Test “Role Swap” - PROD - [DATE] - WT-57552"
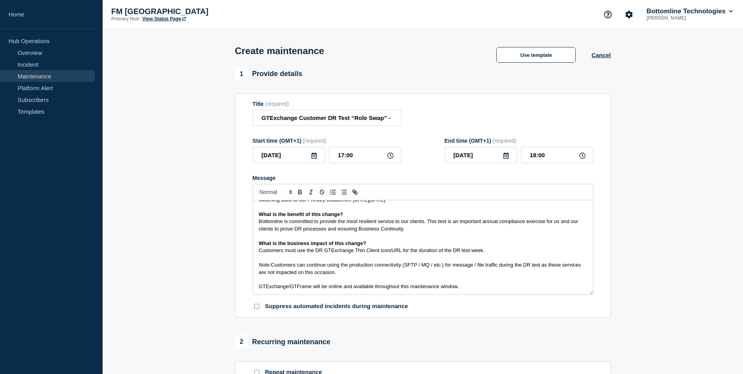
scroll to position [49, 0]
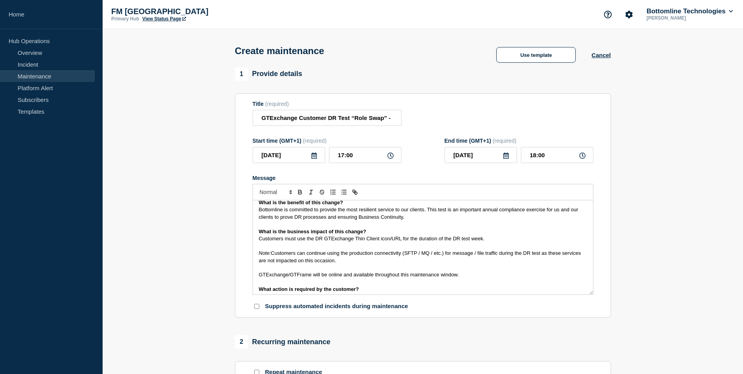
click at [371, 276] on span "GTExchange/GTFrame will be online and available throughout this maintenance win…" at bounding box center [359, 274] width 200 height 6
copy span "GTExchange/GTFrame will be online and available throughout this maintenance win…"
click at [485, 277] on p "GTExchange/GTFrame will be online and available throughout this maintenance win…" at bounding box center [423, 274] width 328 height 7
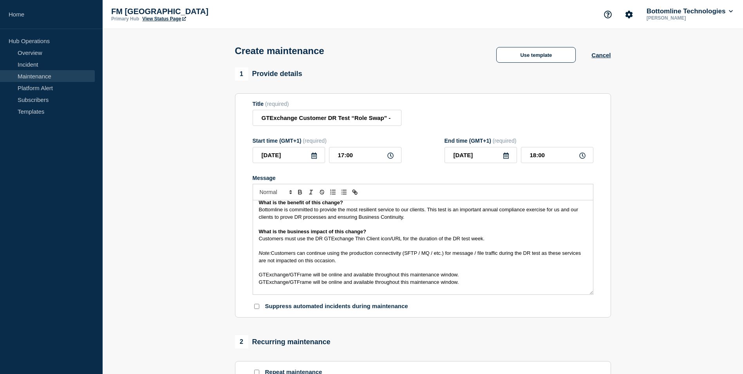
click at [298, 275] on span "GTExchange/GTFrame will be online and available throughout this maintenance win…" at bounding box center [359, 274] width 200 height 6
drag, startPoint x: 290, startPoint y: 283, endPoint x: 256, endPoint y: 283, distance: 34.5
click at [256, 283] on div "Maintenance Notification From [DATE] , Bottomline will be conducting a mandator…" at bounding box center [423, 247] width 340 height 94
click at [302, 283] on span "GTFrame will be online and available throughout this maintenance window." at bounding box center [343, 282] width 169 height 6
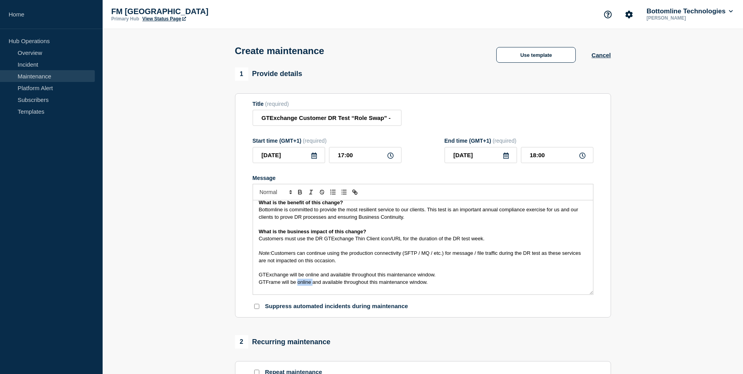
click at [302, 283] on span "GTFrame will be online and available throughout this maintenance window." at bounding box center [343, 282] width 169 height 6
click at [480, 288] on p "Message" at bounding box center [423, 289] width 328 height 7
click at [399, 261] on p "Note: Customers can continue using the production connectivity (SFTP / MQ / etc…" at bounding box center [423, 257] width 328 height 14
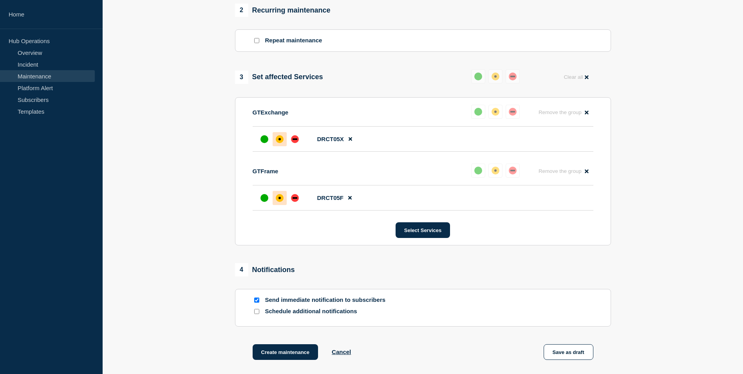
scroll to position [409, 0]
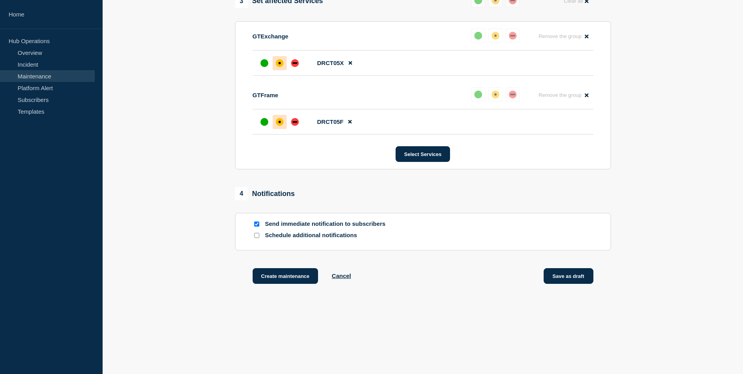
click at [579, 272] on button "Save as draft" at bounding box center [569, 276] width 50 height 16
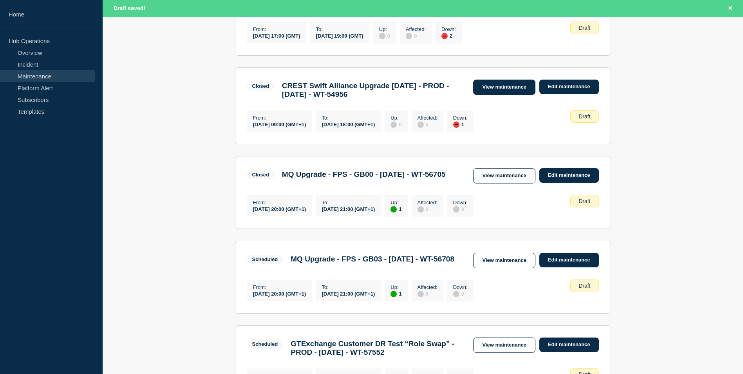
scroll to position [666, 0]
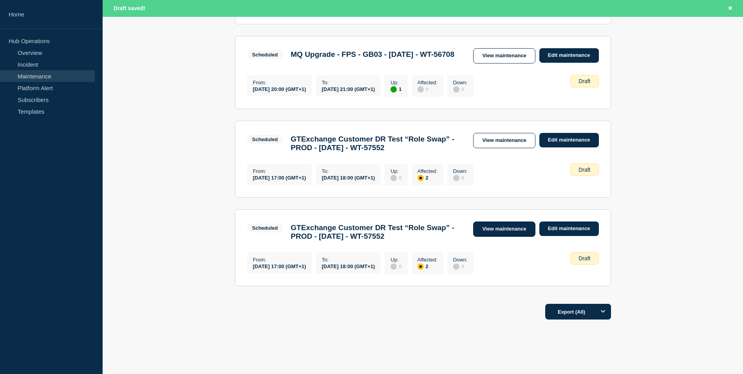
click at [501, 237] on link "View maintenance" at bounding box center [504, 228] width 62 height 15
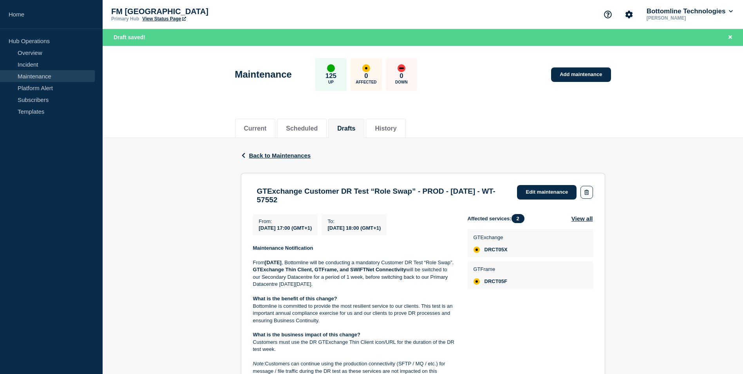
click at [636, 113] on div "Current Scheduled Drafts History" at bounding box center [423, 124] width 641 height 27
click at [582, 75] on link "Add maintenance" at bounding box center [581, 74] width 60 height 14
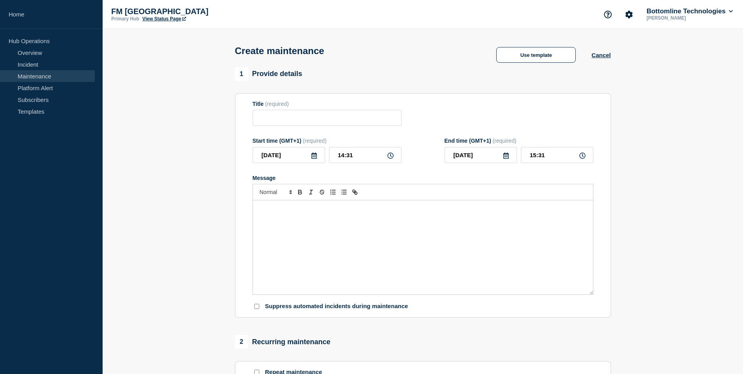
click at [361, 239] on div "Message" at bounding box center [423, 247] width 340 height 94
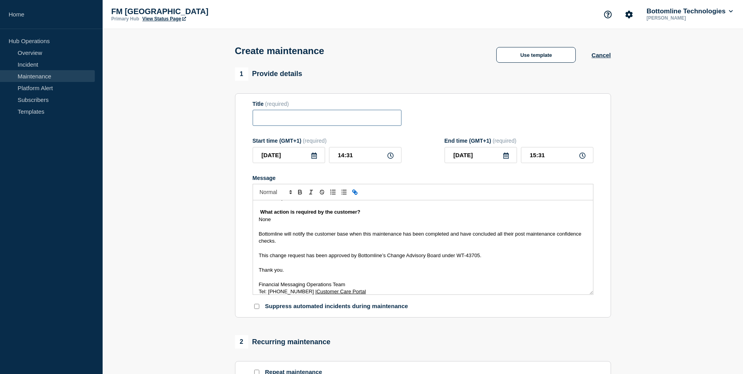
click at [315, 117] on input "Title" at bounding box center [327, 118] width 149 height 16
paste input "GTFrame Customer DR Test “Role Swap” - PROD - [DATE]"
click at [389, 119] on input "GTFrame Customer DR Test “Role Swap” - PROD - [DATE]" at bounding box center [327, 118] width 149 height 16
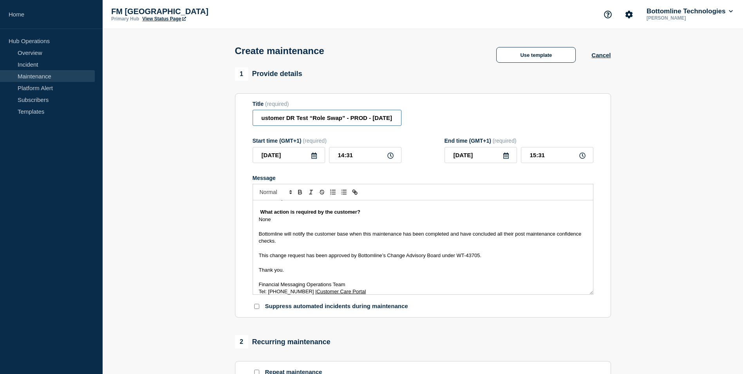
drag, startPoint x: 405, startPoint y: 119, endPoint x: 539, endPoint y: 122, distance: 134.0
click at [539, 122] on div "Title (required) GTFrame Customer DR Test “Role Swap” - PROD - [DATE]" at bounding box center [423, 113] width 341 height 25
click at [378, 120] on input "GTFrame Customer DR Test “Role Swap” - PROD - [DATE]" at bounding box center [327, 118] width 149 height 16
click at [395, 120] on input "GTFrame Customer DR Test “Role Swap” - PROD - [DATE]" at bounding box center [327, 118] width 149 height 16
paste input "WT-57552"
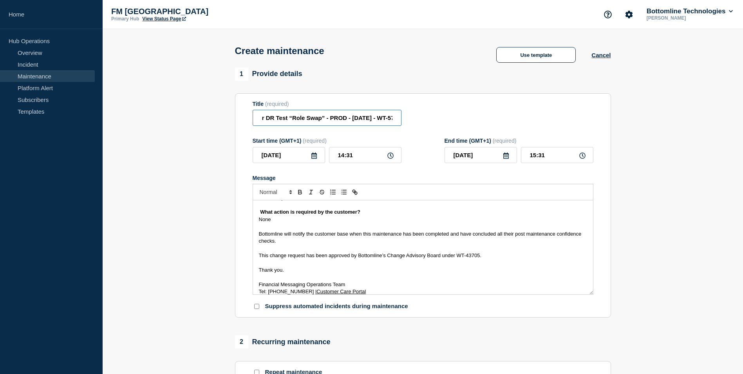
scroll to position [0, 79]
click at [340, 118] on input "GTFrame Customer DR Test “Role Swap” - PROD - [DATE] - WT-57552" at bounding box center [327, 118] width 149 height 16
click at [339, 118] on input "GTFrame Customer DR Test “Role Swap” - PROD - [DATE] - WT-57552" at bounding box center [327, 118] width 149 height 16
type input "GTFrame Customer DR Test “Role Swap” - PROD - [DATE] - WT-57552"
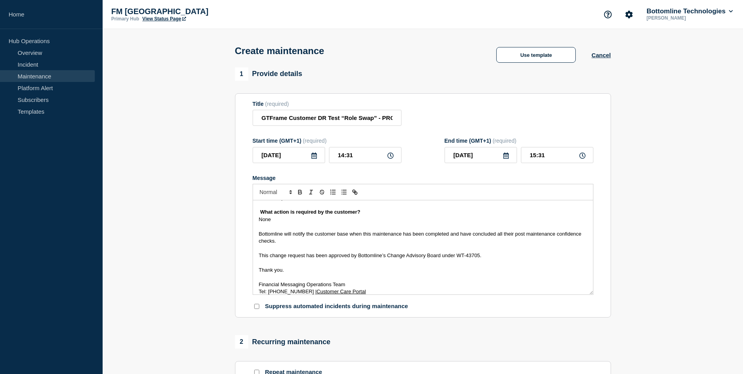
click at [312, 158] on icon at bounding box center [313, 155] width 5 height 6
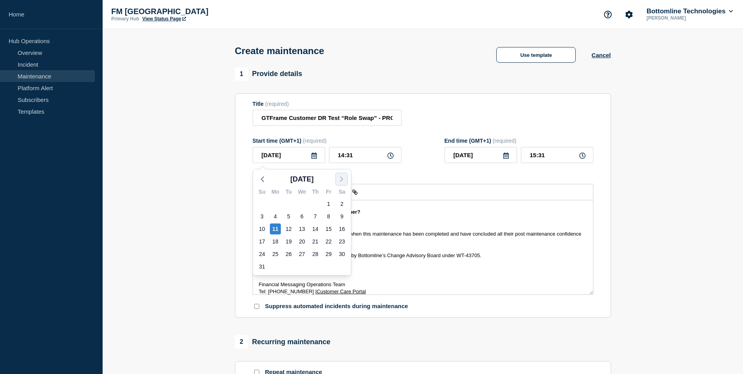
click at [344, 178] on icon "button" at bounding box center [341, 178] width 9 height 9
click at [343, 226] on div "20" at bounding box center [342, 228] width 11 height 11
type input "[DATE]"
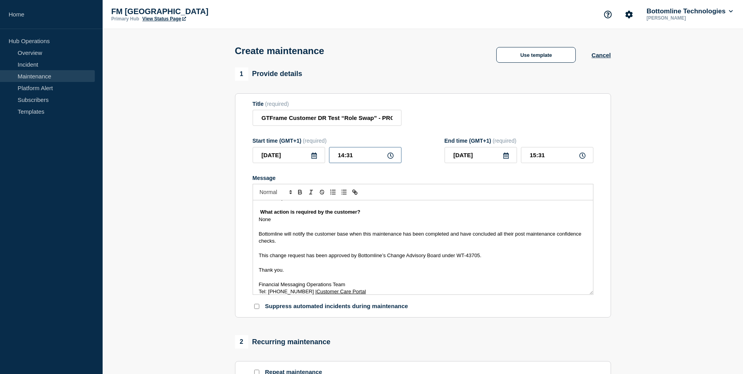
click at [338, 155] on input "14:31" at bounding box center [365, 155] width 72 height 16
type input "17:31"
type input "18:31"
type input "17:01"
type input "18:01"
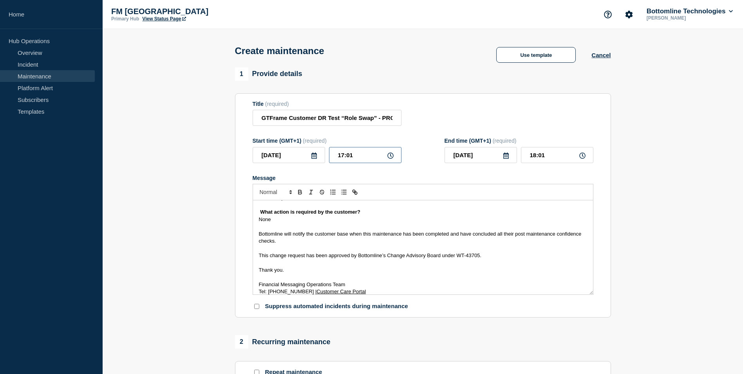
type input "17:00"
type input "18:00"
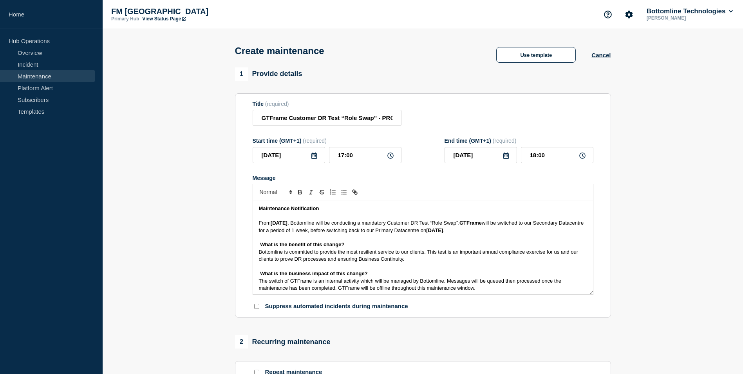
click at [256, 224] on div "Maintenance Notification From [DATE] , Bottomline will be conducting a mandator…" at bounding box center [423, 247] width 340 height 94
click at [288, 224] on strong "[DATE]" at bounding box center [279, 223] width 17 height 6
drag, startPoint x: 333, startPoint y: 223, endPoint x: 297, endPoint y: 224, distance: 36.1
click at [288, 224] on strong "[DATE]" at bounding box center [279, 223] width 17 height 6
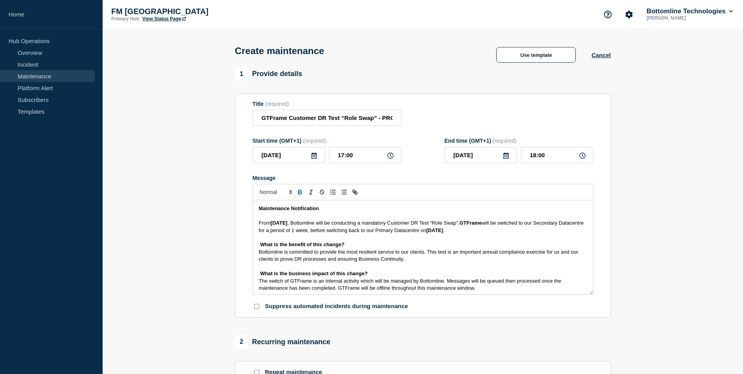
copy strong "[DATE]"
drag, startPoint x: 534, startPoint y: 231, endPoint x: 503, endPoint y: 233, distance: 31.4
click at [443, 233] on strong "[DATE]" at bounding box center [434, 230] width 17 height 6
drag, startPoint x: 508, startPoint y: 232, endPoint x: 509, endPoint y: 249, distance: 17.7
click at [443, 232] on strong "[DATE]" at bounding box center [434, 230] width 17 height 6
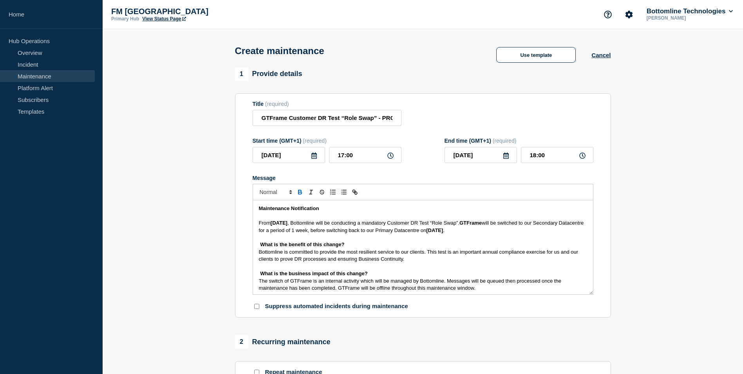
click at [256, 226] on div "Maintenance Notification From [DATE] , Bottomline will be conducting a mandator…" at bounding box center [423, 247] width 340 height 94
click at [255, 233] on div "Maintenance Notification From [DATE] , Bottomline will be conducting a mandator…" at bounding box center [423, 247] width 340 height 94
click at [254, 244] on div "Maintenance Notification From [DATE] , Bottomline will be conducting a mandator…" at bounding box center [423, 247] width 340 height 94
click at [256, 253] on div "Maintenance Notification From [DATE] , Bottomline will be conducting a mandator…" at bounding box center [423, 247] width 340 height 94
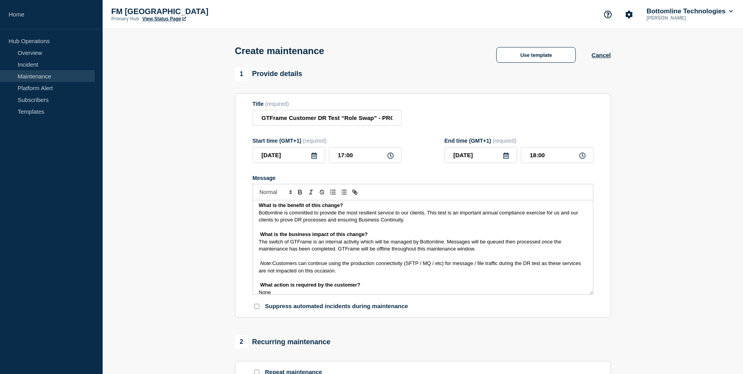
click at [255, 235] on div "Maintenance Notification From [DATE] , Bottomline will be conducting a mandator…" at bounding box center [423, 247] width 340 height 94
click at [255, 244] on div "Maintenance Notification From [DATE] , Bottomline will be conducting a mandator…" at bounding box center [423, 247] width 340 height 94
drag, startPoint x: 257, startPoint y: 265, endPoint x: 256, endPoint y: 270, distance: 5.5
click at [257, 265] on div "Maintenance Notification From [DATE] , Bottomline will be conducting a mandator…" at bounding box center [423, 247] width 340 height 94
click at [256, 285] on div "Maintenance Notification From [DATE] , Bottomline will be conducting a mandator…" at bounding box center [423, 247] width 340 height 94
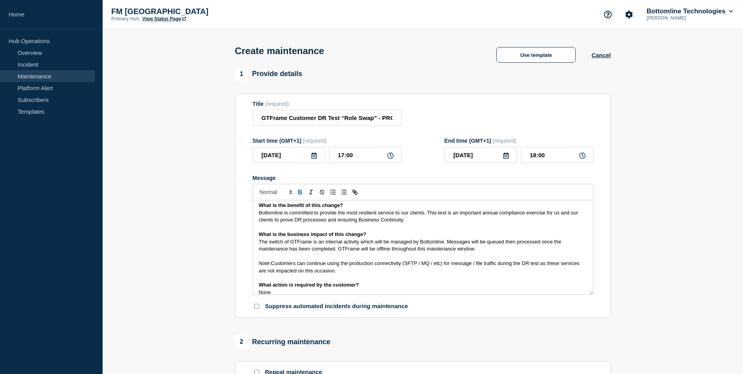
scroll to position [118, 0]
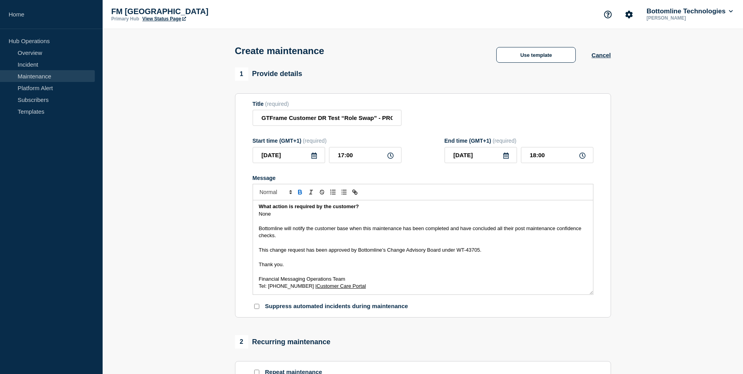
click at [255, 215] on div "Maintenance Notification From [DATE] , Bottomline will be conducting a mandator…" at bounding box center [423, 247] width 340 height 94
click at [256, 230] on div "Maintenance Notification From [DATE] , Bottomline will be conducting a mandator…" at bounding box center [423, 247] width 340 height 94
click at [257, 250] on div "Maintenance Notification From [DATE] , Bottomline will be conducting a mandator…" at bounding box center [423, 247] width 340 height 94
click at [257, 265] on div "Maintenance Notification From [DATE] , Bottomline will be conducting a mandator…" at bounding box center [423, 247] width 340 height 94
click at [257, 282] on div "Maintenance Notification From [DATE] , Bottomline will be conducting a mandator…" at bounding box center [423, 247] width 340 height 94
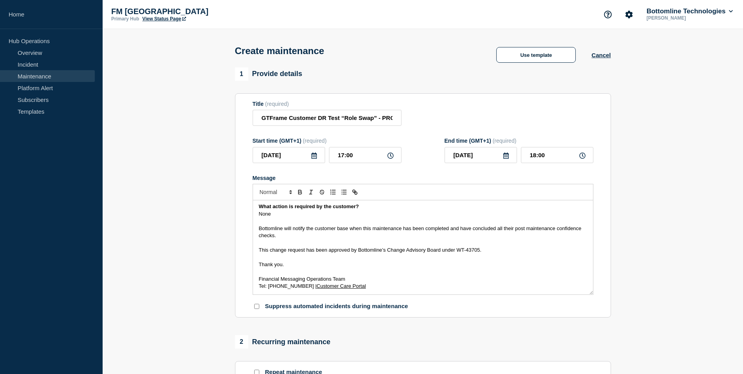
click at [257, 286] on div "Maintenance Notification From [DATE] , Bottomline will be conducting a mandator…" at bounding box center [423, 247] width 340 height 94
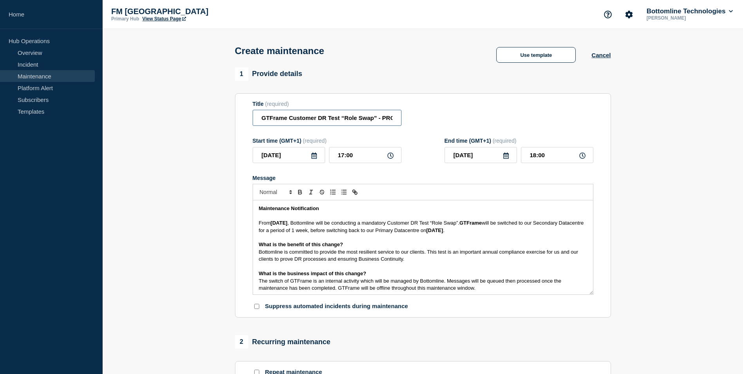
scroll to position [0, 79]
drag, startPoint x: 364, startPoint y: 121, endPoint x: 537, endPoint y: 124, distance: 173.6
click at [537, 124] on div "Title (required) GTFrame Customer DR Test “Role Swap” - PROD - [DATE] - WT-57552" at bounding box center [423, 113] width 341 height 25
click at [379, 115] on input "GTFrame Customer DR Test “Role Swap” - PROD - [DATE] - WT-57552" at bounding box center [327, 118] width 149 height 16
drag, startPoint x: 365, startPoint y: 120, endPoint x: 438, endPoint y: 121, distance: 73.7
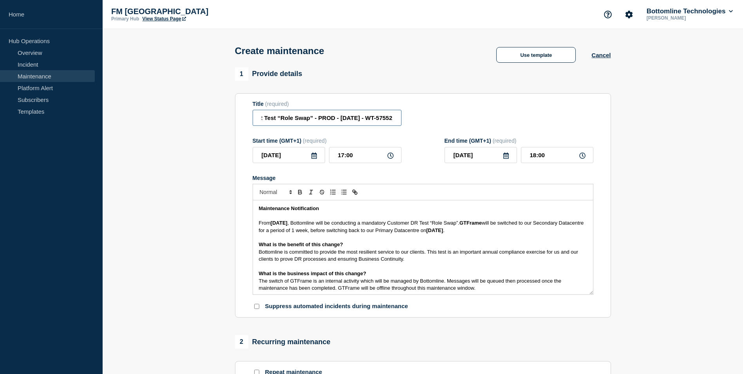
click at [438, 121] on div "Title (required) GTFrame Customer DR Test “Role Swap” - PROD - [DATE] - WT-57552" at bounding box center [423, 113] width 341 height 25
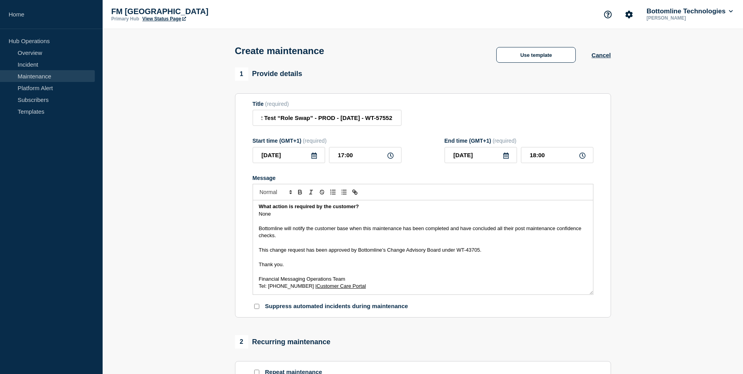
scroll to position [0, 0]
drag, startPoint x: 458, startPoint y: 251, endPoint x: 480, endPoint y: 252, distance: 22.3
click at [480, 252] on span "This change request has been approved by Bottomline’s Change Advisory Board und…" at bounding box center [370, 250] width 223 height 6
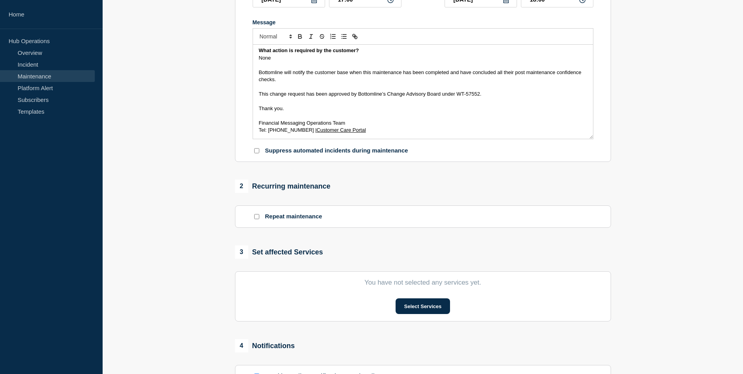
scroll to position [157, 0]
click at [430, 309] on button "Select Services" at bounding box center [423, 305] width 54 height 16
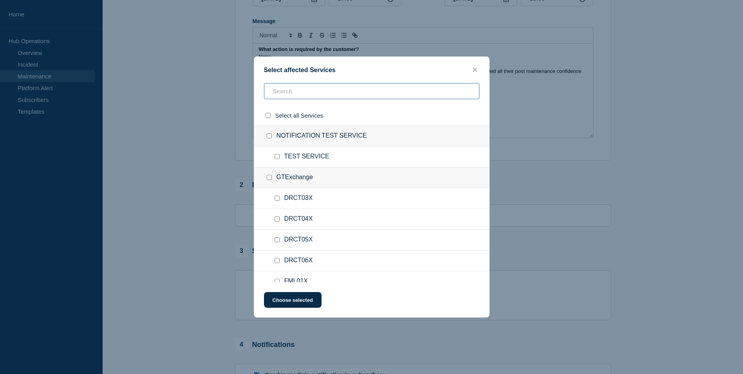
click at [338, 99] on input "text" at bounding box center [371, 91] width 215 height 16
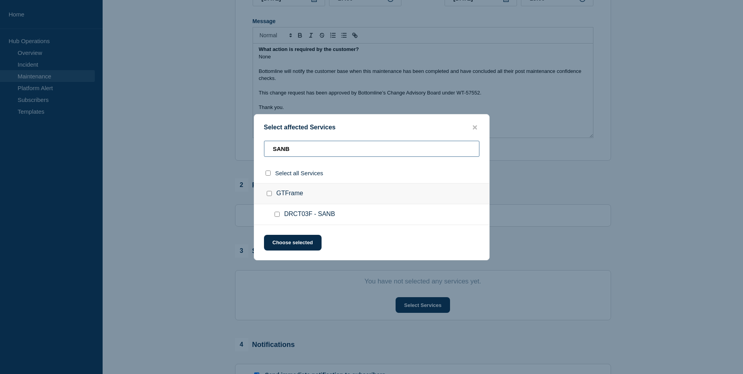
type input "SANB"
click at [268, 175] on input "select all checkbox" at bounding box center [268, 172] width 5 height 5
checkbox input "true"
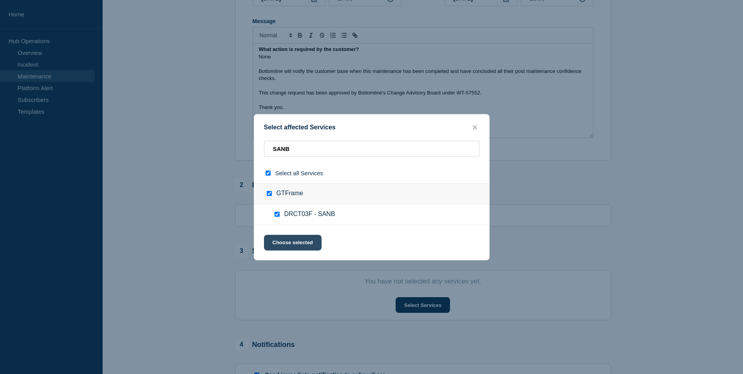
click at [302, 242] on button "Choose selected" at bounding box center [293, 243] width 58 height 16
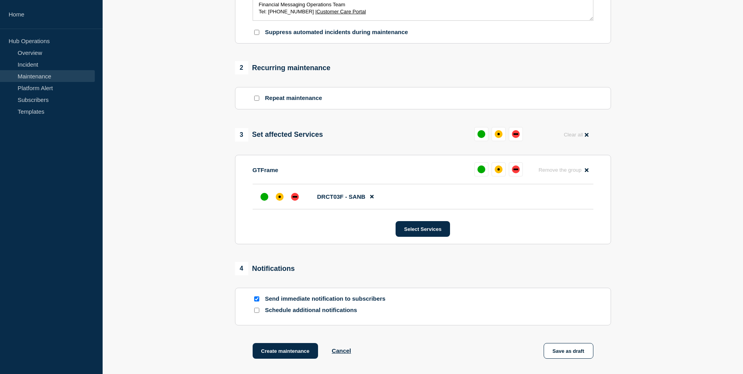
scroll to position [274, 0]
click at [516, 134] on div "down" at bounding box center [516, 134] width 5 height 2
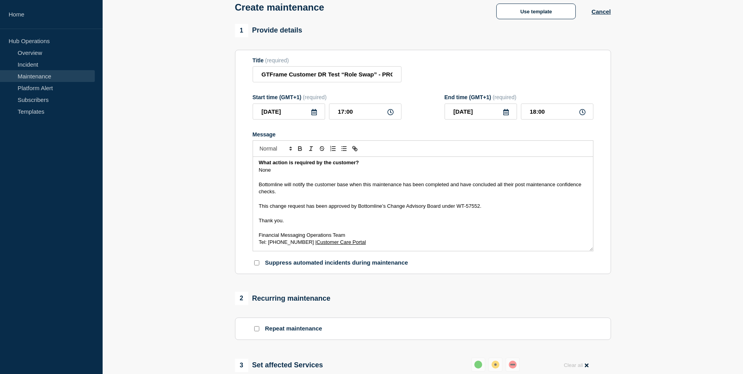
scroll to position [39, 0]
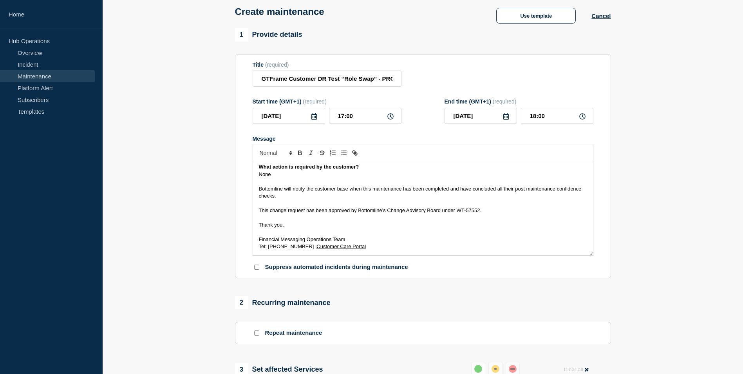
click at [593, 219] on section "Title (required) GTFrame Customer DR Test “Role Swap” - PROD - [DATE] - WT-5755…" at bounding box center [423, 166] width 376 height 224
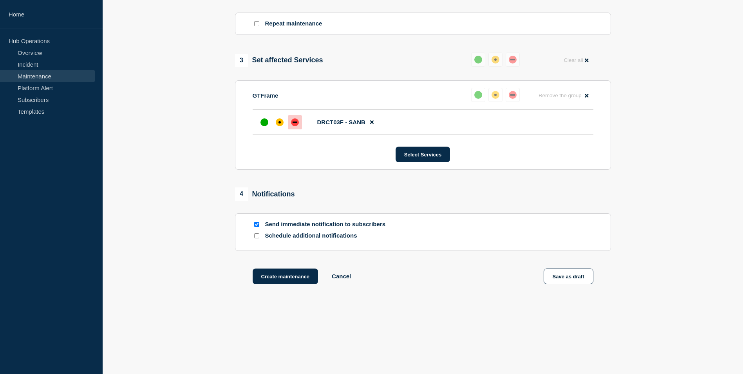
scroll to position [351, 0]
click at [572, 271] on button "Save as draft" at bounding box center [569, 276] width 50 height 16
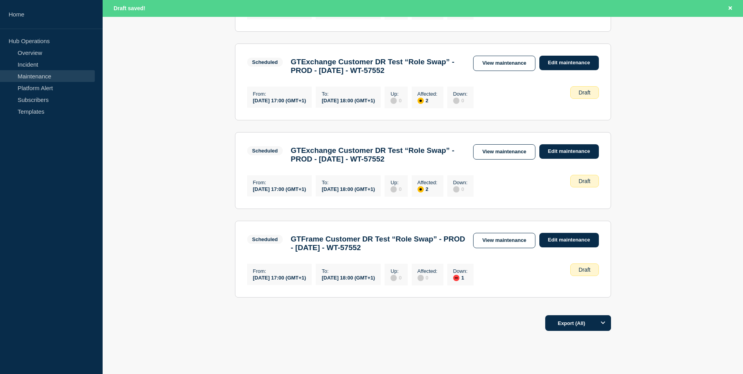
scroll to position [744, 0]
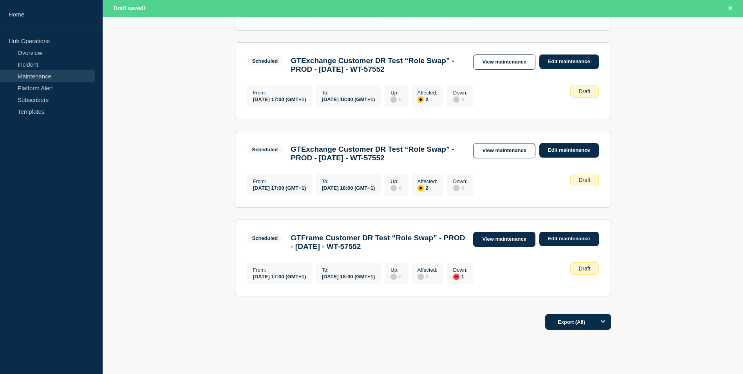
click at [517, 247] on link "View maintenance" at bounding box center [504, 239] width 62 height 15
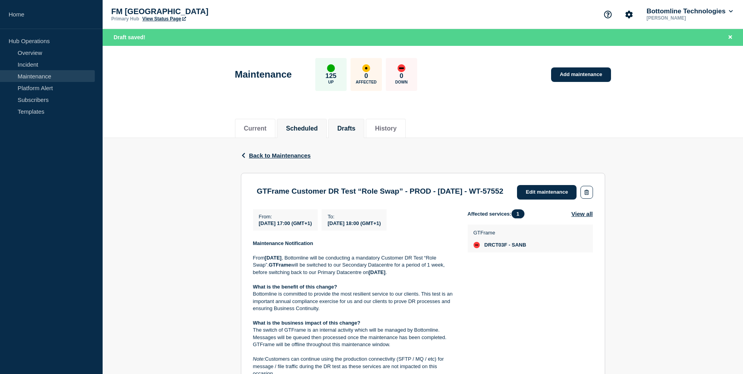
click at [317, 127] on button "Scheduled" at bounding box center [302, 128] width 32 height 7
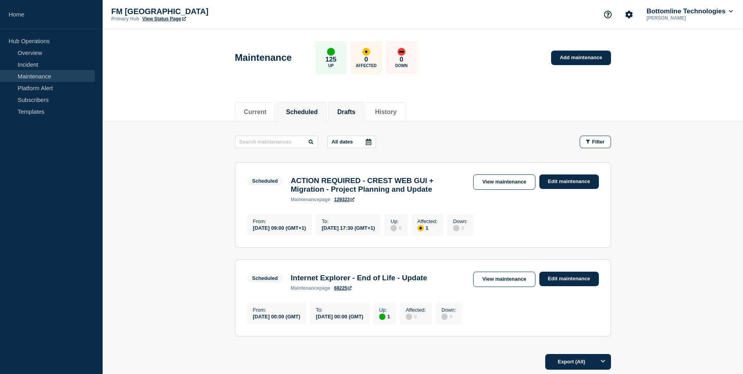
click at [355, 112] on button "Drafts" at bounding box center [346, 112] width 18 height 7
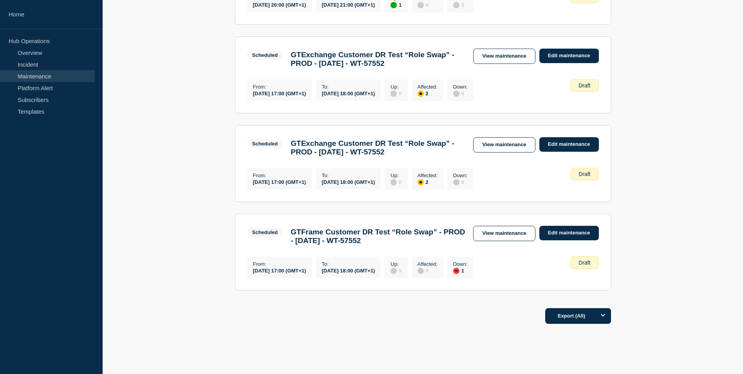
scroll to position [806, 0]
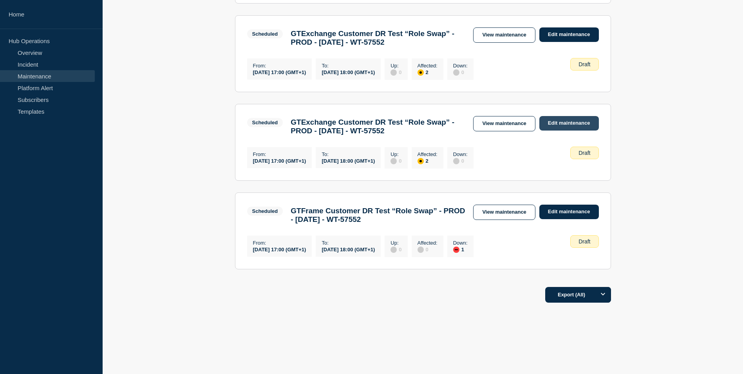
click at [554, 116] on link "Edit maintenance" at bounding box center [569, 123] width 60 height 14
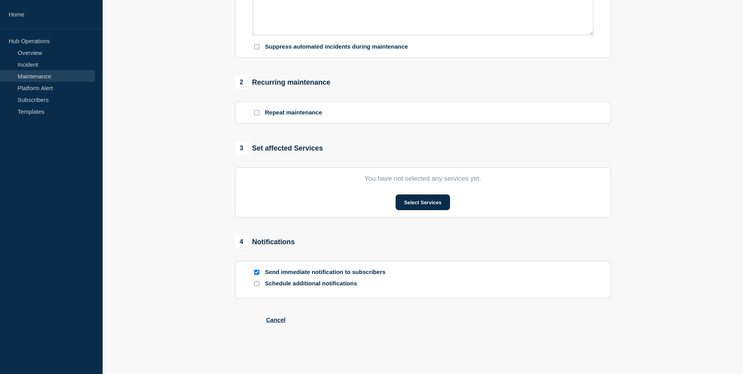
type input "GTExchange Customer DR Test “Role Swap” - PROD - [DATE] - WT-57552"
type input "[DATE]"
type input "17:00"
type input "[DATE]"
type input "18:00"
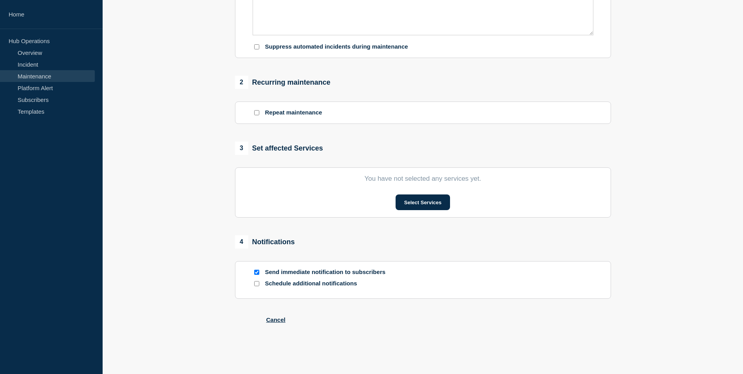
scroll to position [283, 0]
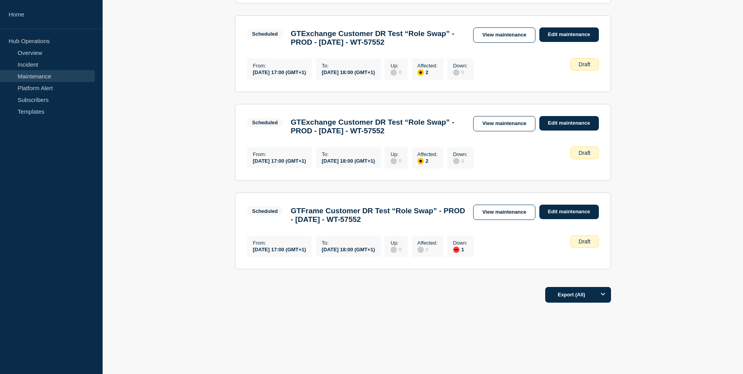
scroll to position [688, 0]
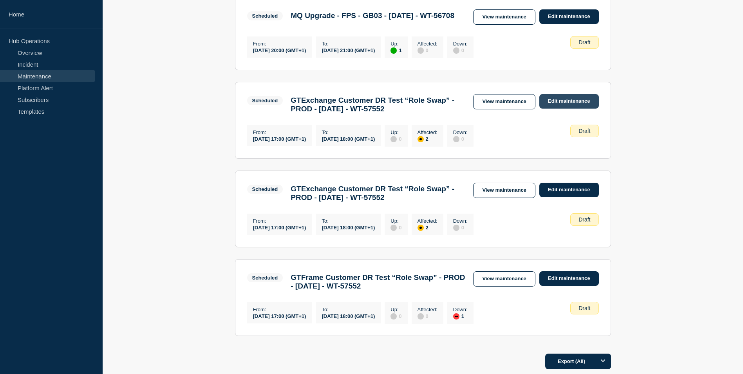
click at [560, 109] on link "Edit maintenance" at bounding box center [569, 101] width 60 height 14
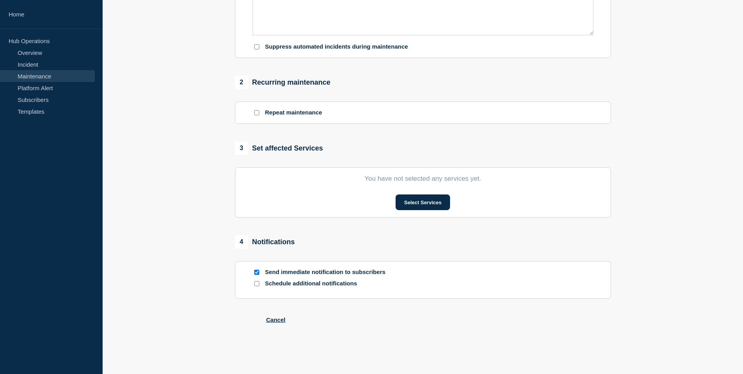
type input "GTExchange Customer DR Test “Role Swap” - PROD - [DATE] - WT-57552"
type input "[DATE]"
type input "17:00"
type input "[DATE]"
type input "18:00"
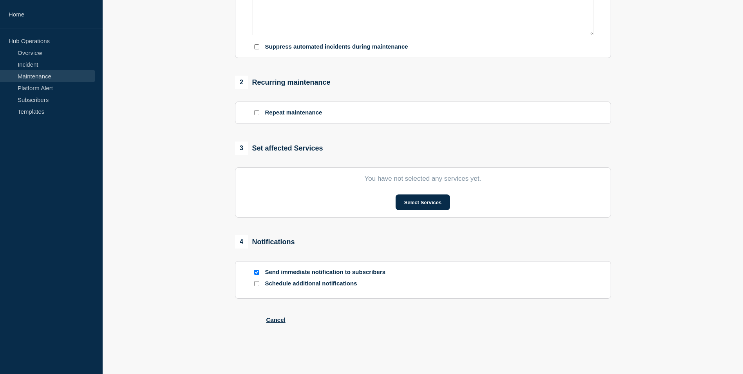
scroll to position [283, 0]
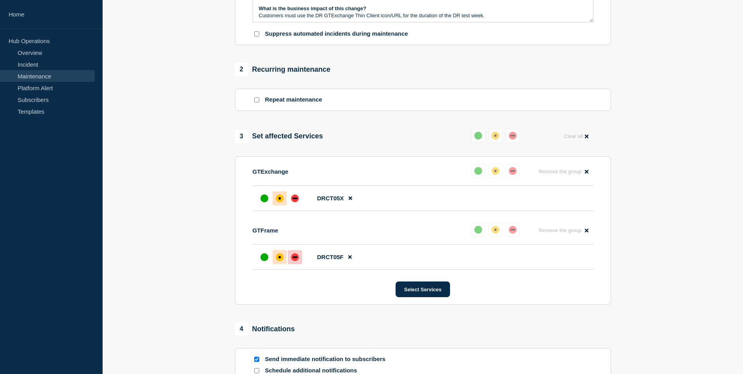
click at [299, 262] on div at bounding box center [295, 257] width 14 height 14
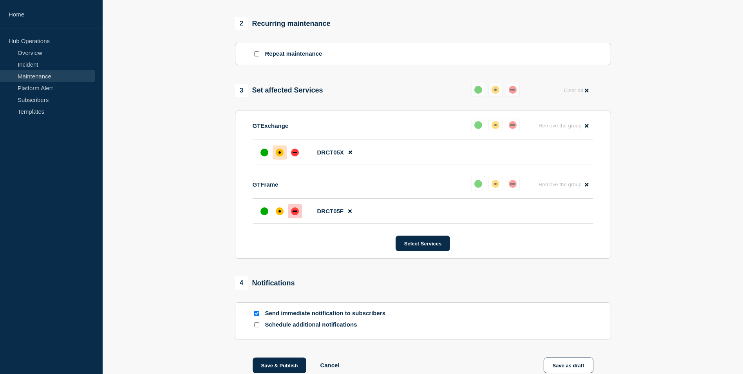
scroll to position [383, 0]
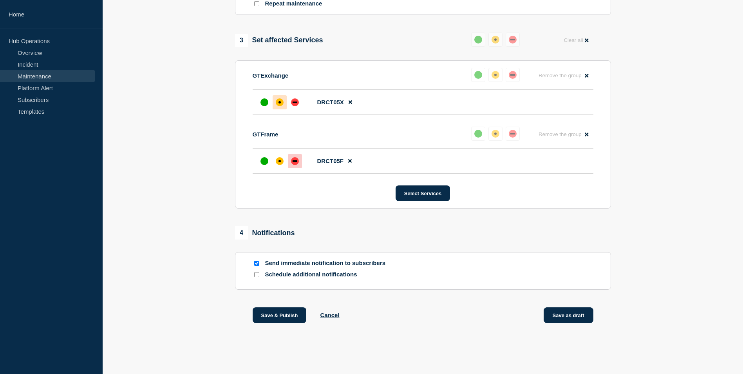
click at [580, 319] on button "Save as draft" at bounding box center [569, 315] width 50 height 16
